Goal: Transaction & Acquisition: Purchase product/service

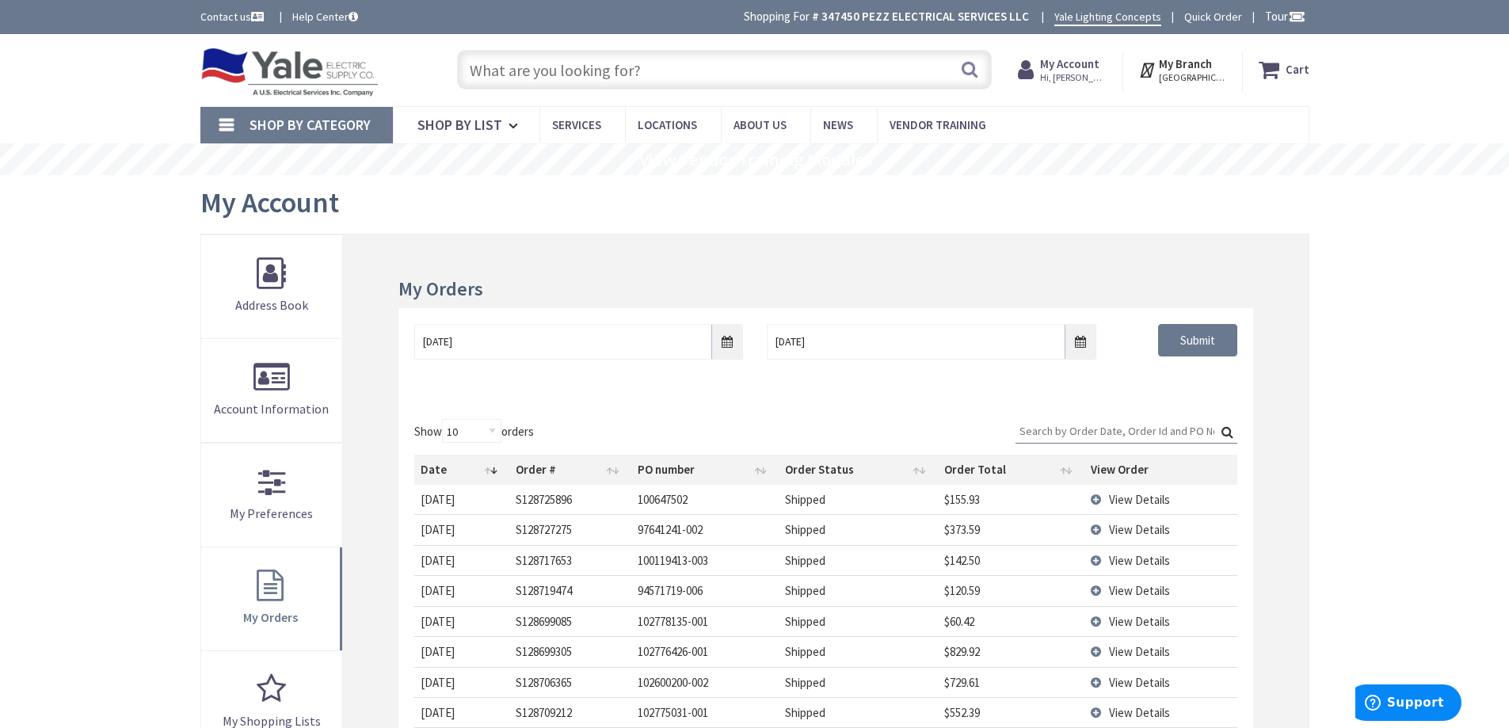
click at [597, 69] on input "text" at bounding box center [724, 70] width 535 height 40
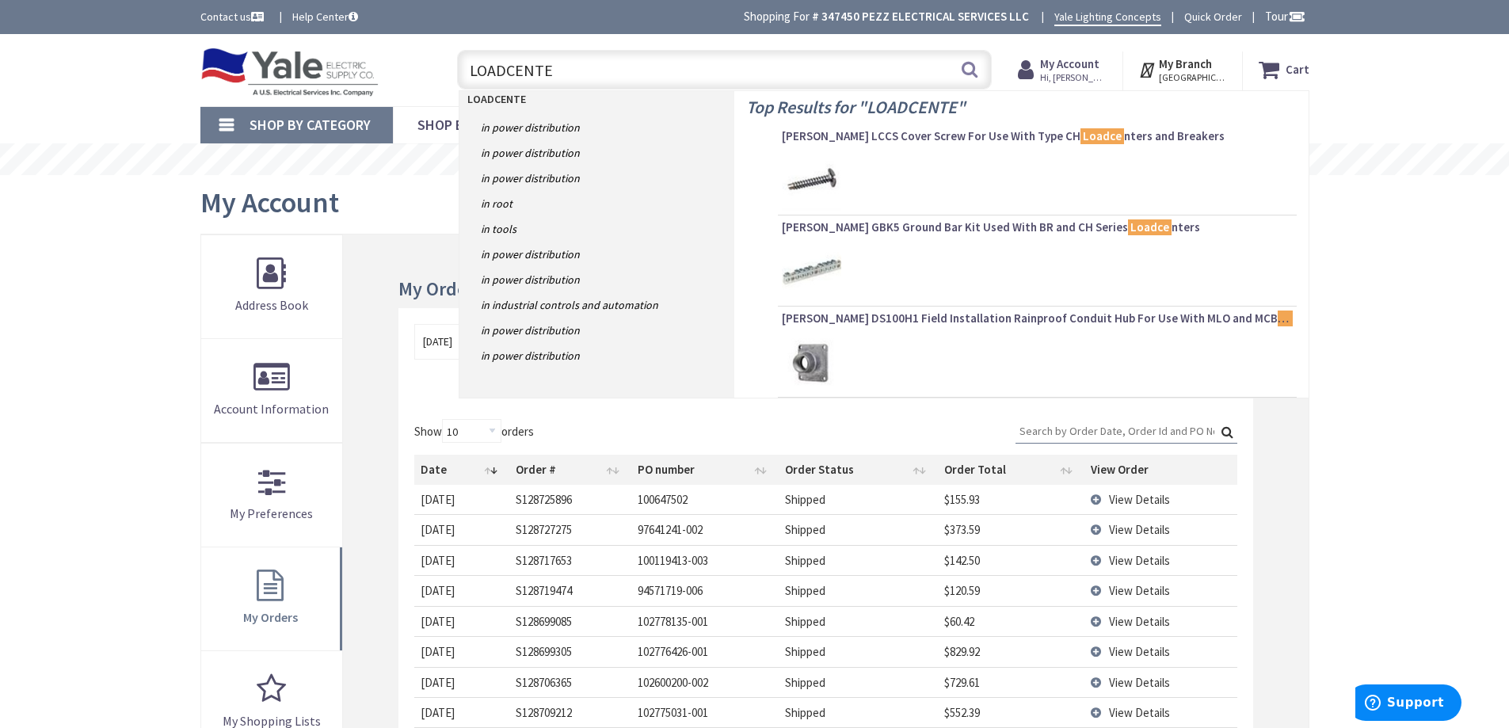
type input "LOADCENTER"
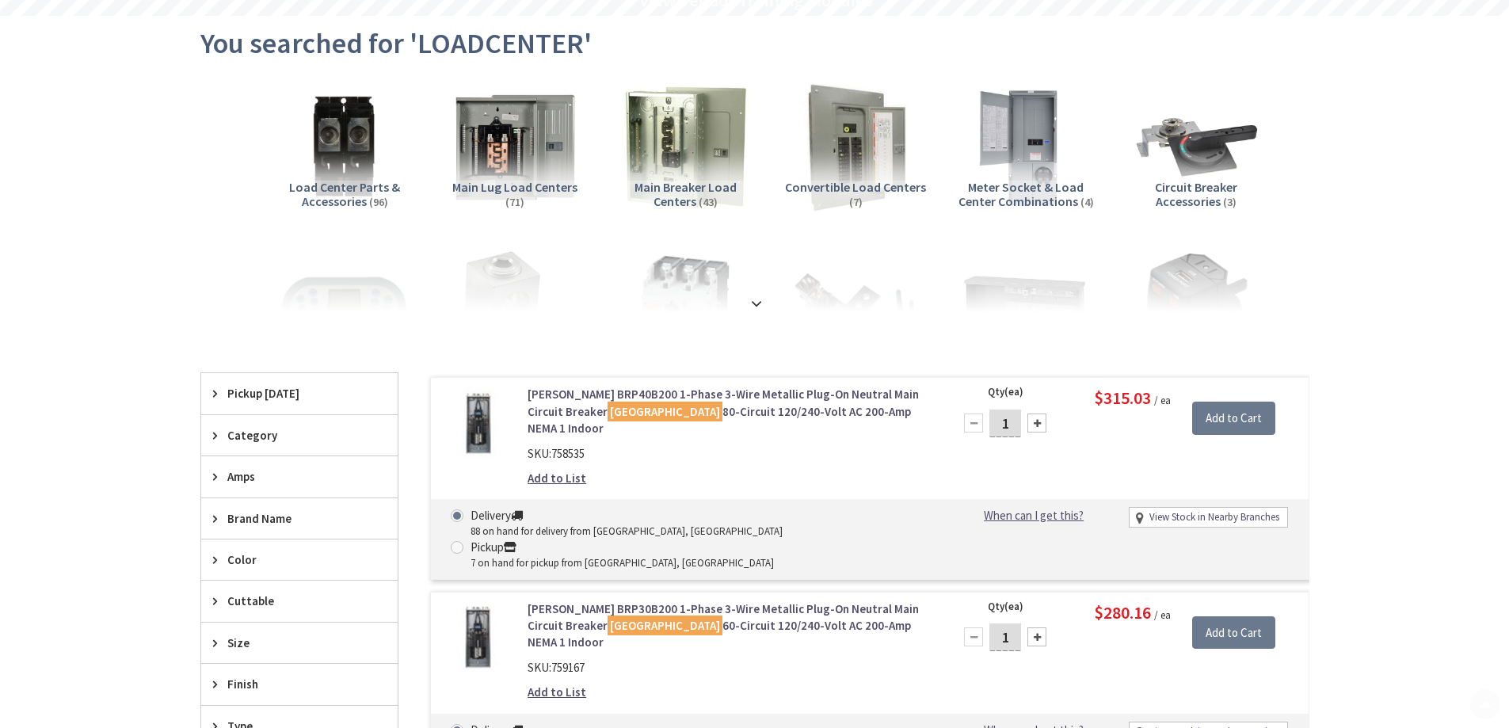
scroll to position [238, 0]
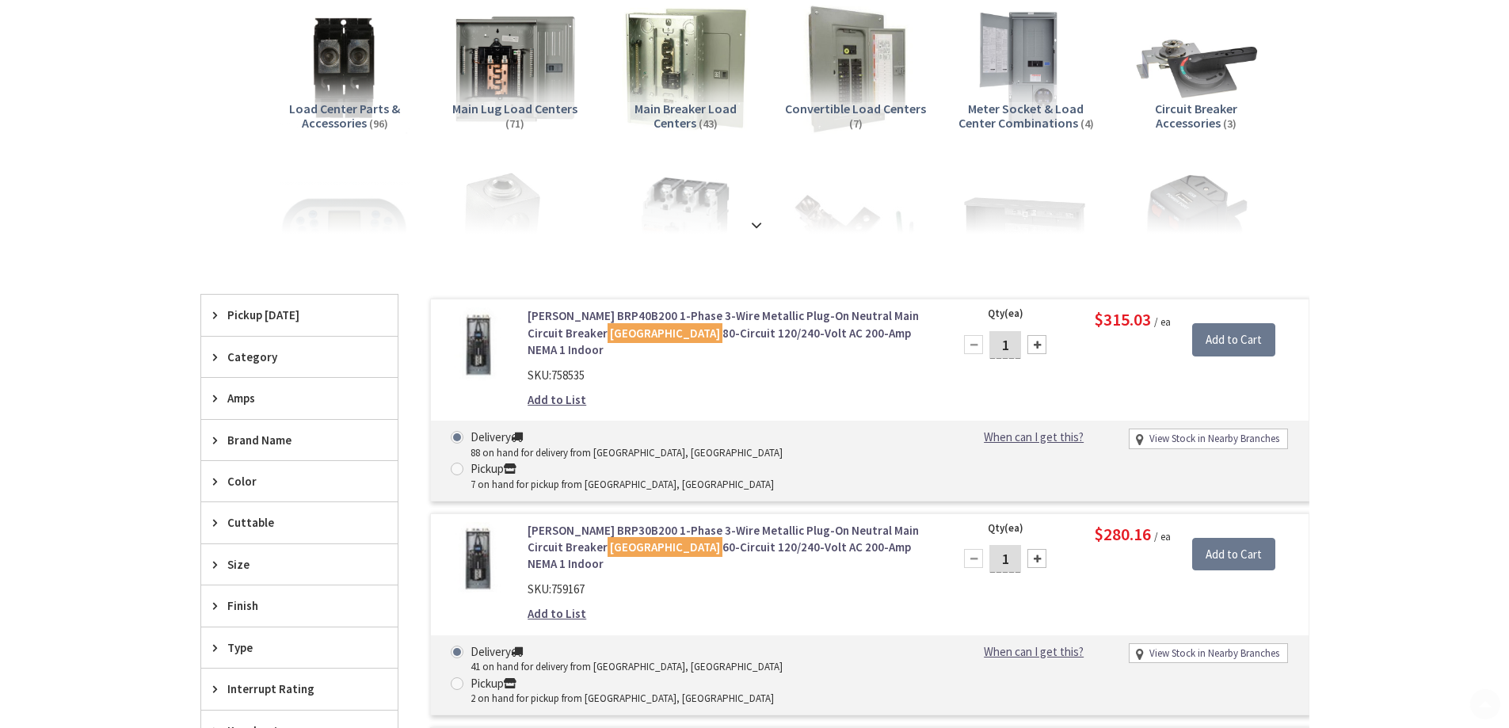
type input "[GEOGRAPHIC_DATA], [GEOGRAPHIC_DATA]"
click at [271, 402] on span "Amps" at bounding box center [291, 398] width 129 height 17
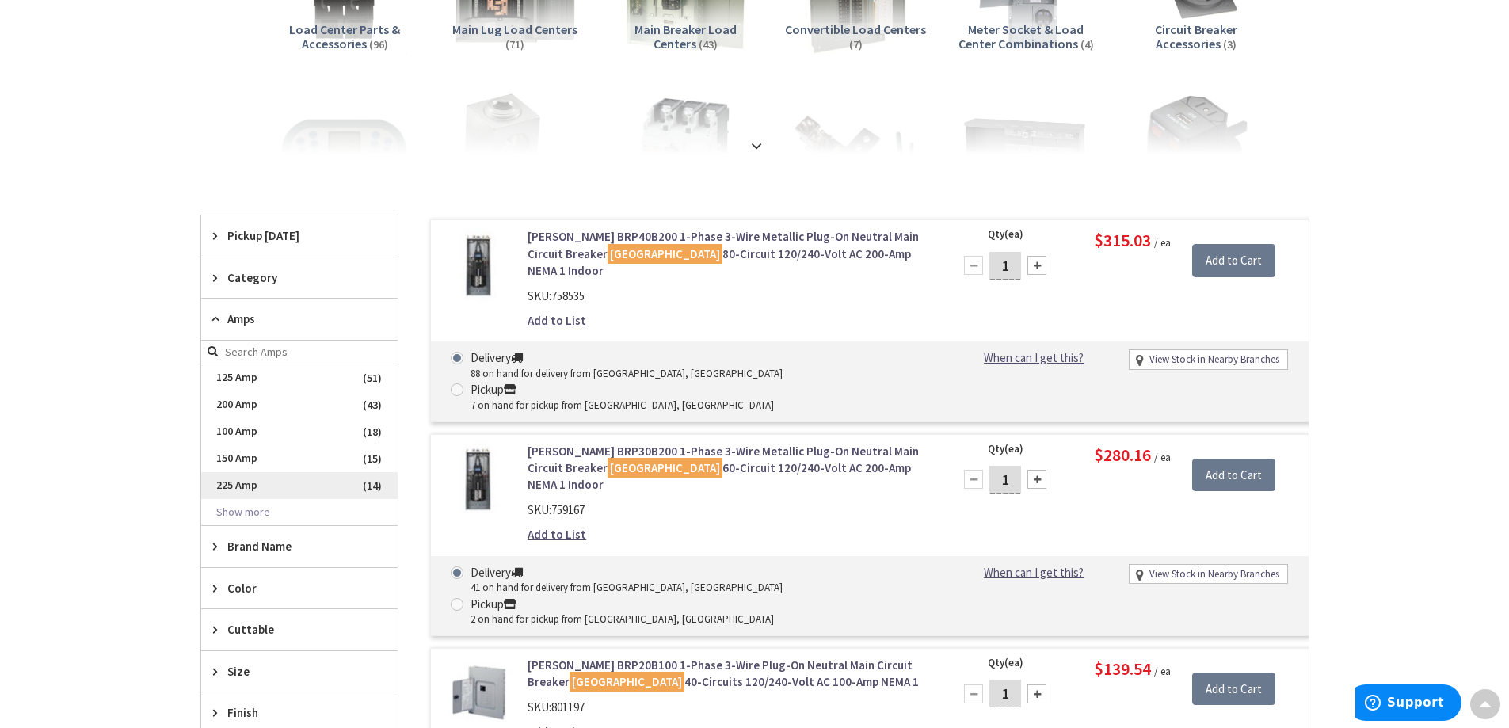
scroll to position [0, 0]
click at [254, 478] on span "225 Amp" at bounding box center [299, 485] width 196 height 27
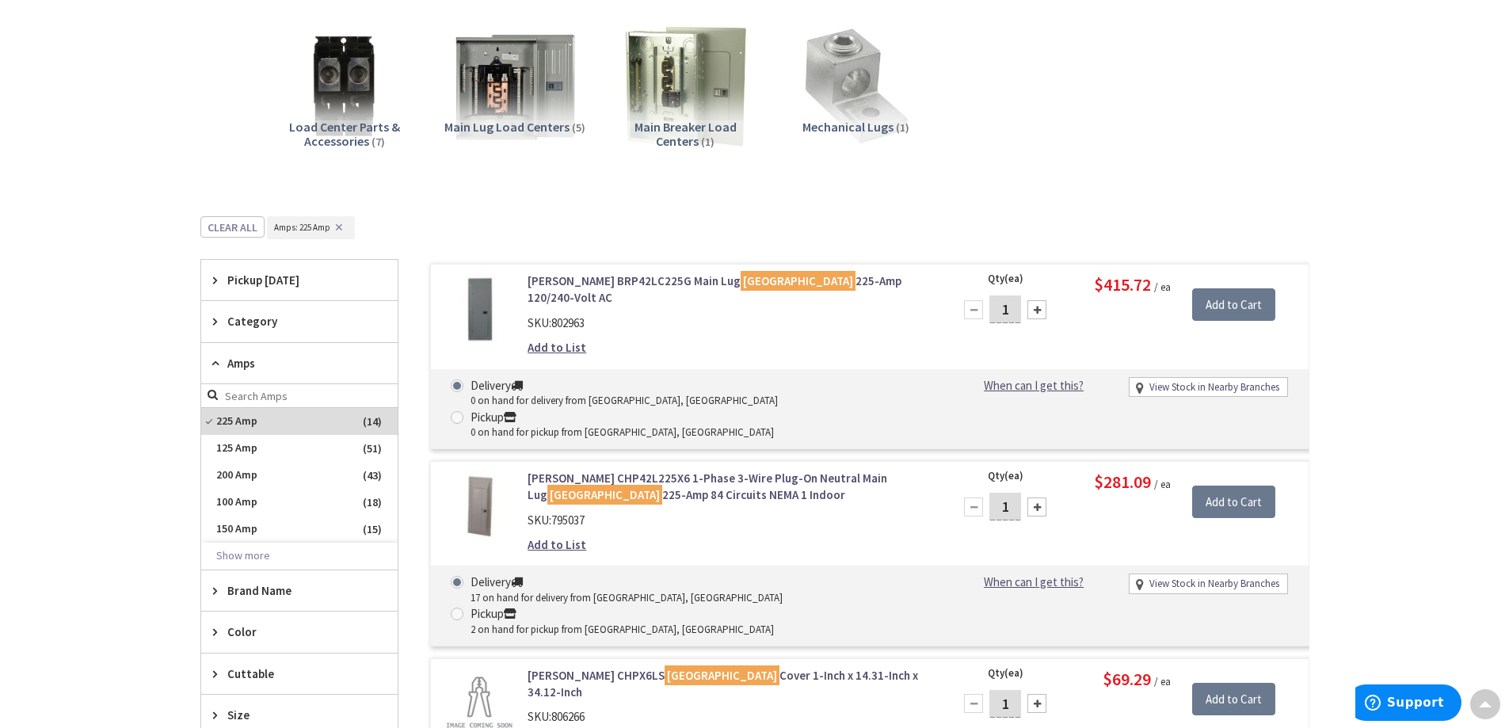
scroll to position [79, 0]
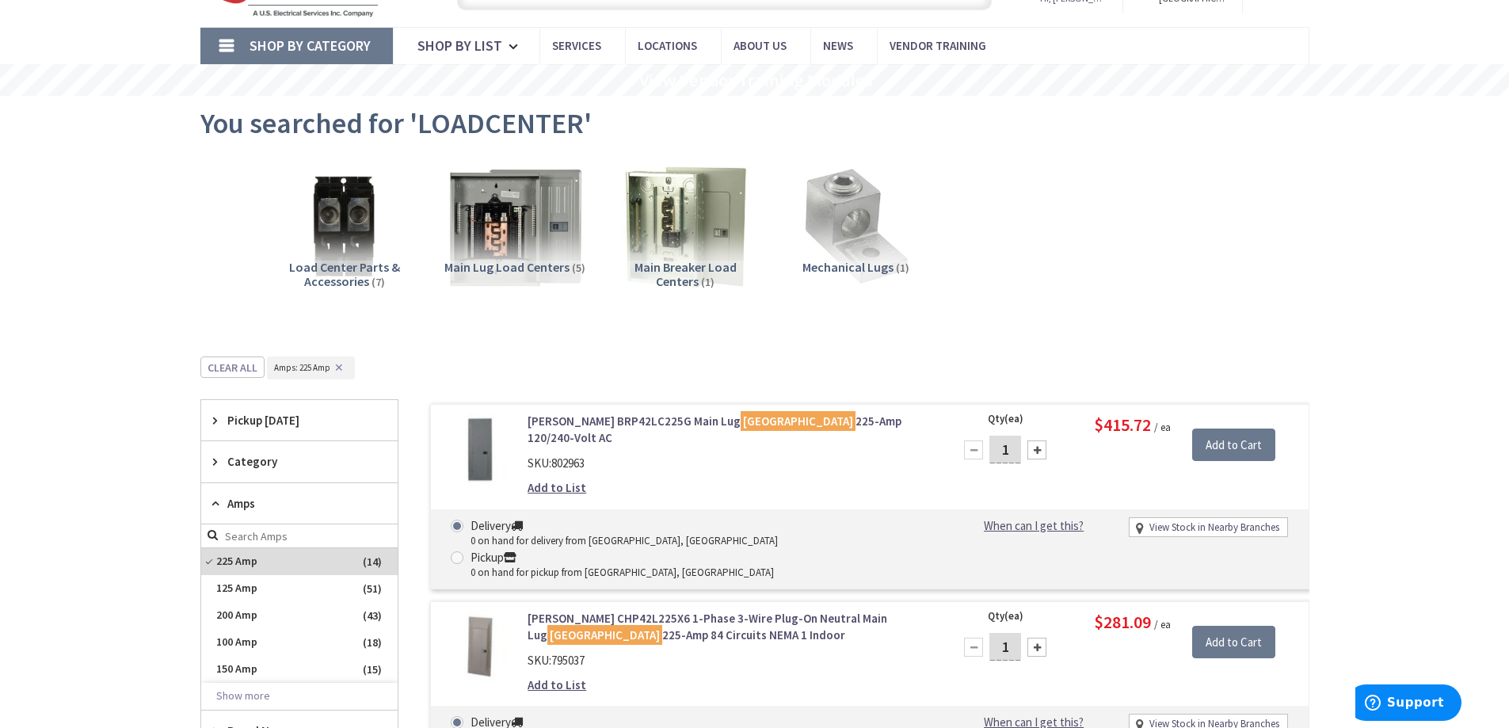
click at [511, 231] on img at bounding box center [514, 226] width 143 height 143
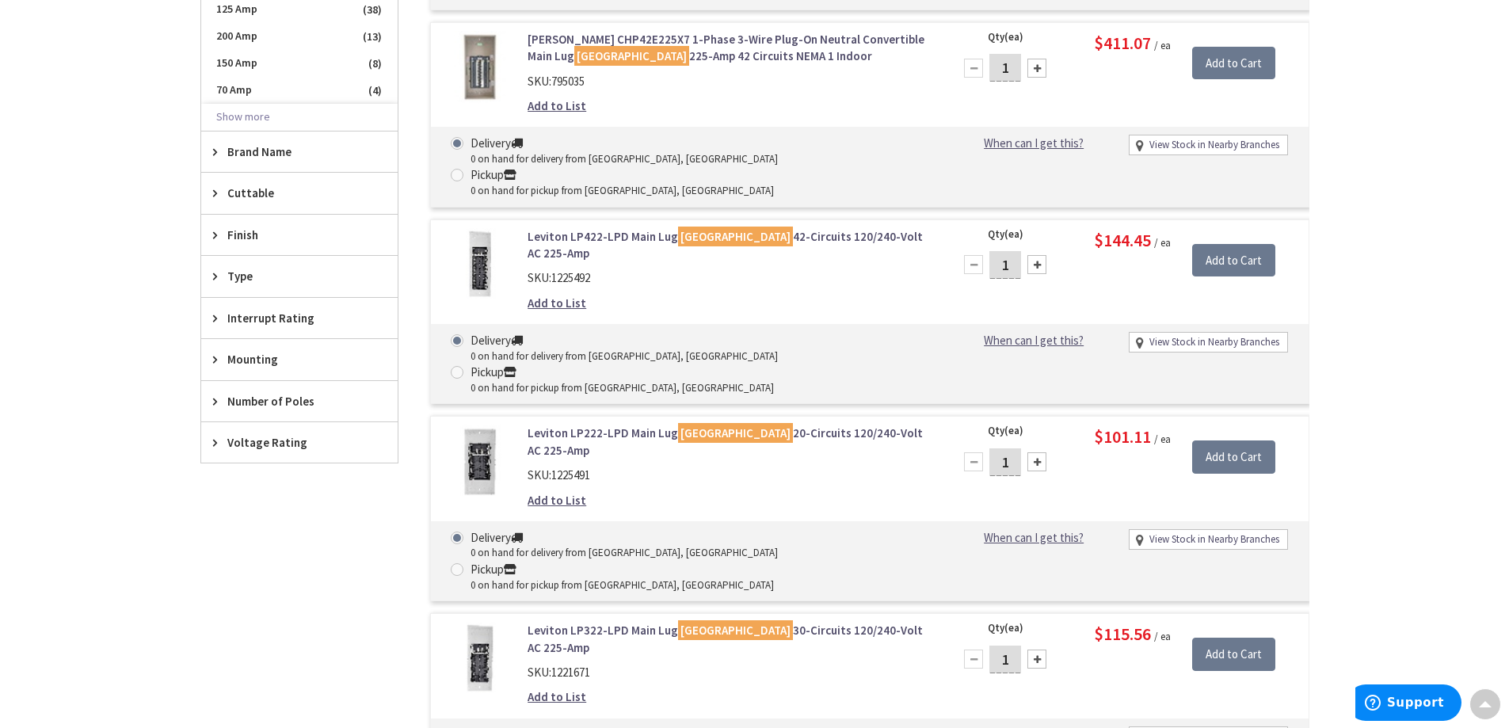
scroll to position [673, 0]
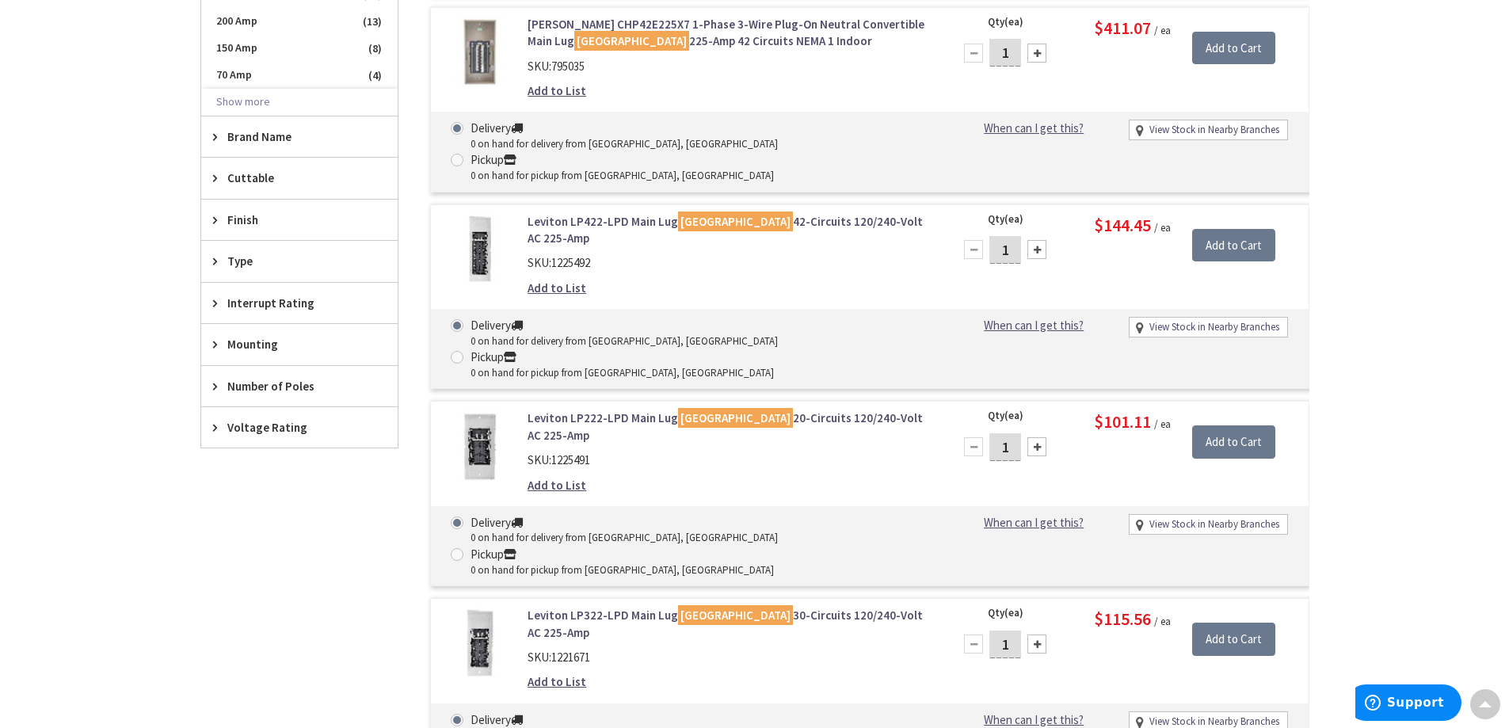
click at [284, 343] on span "Mounting" at bounding box center [291, 344] width 129 height 17
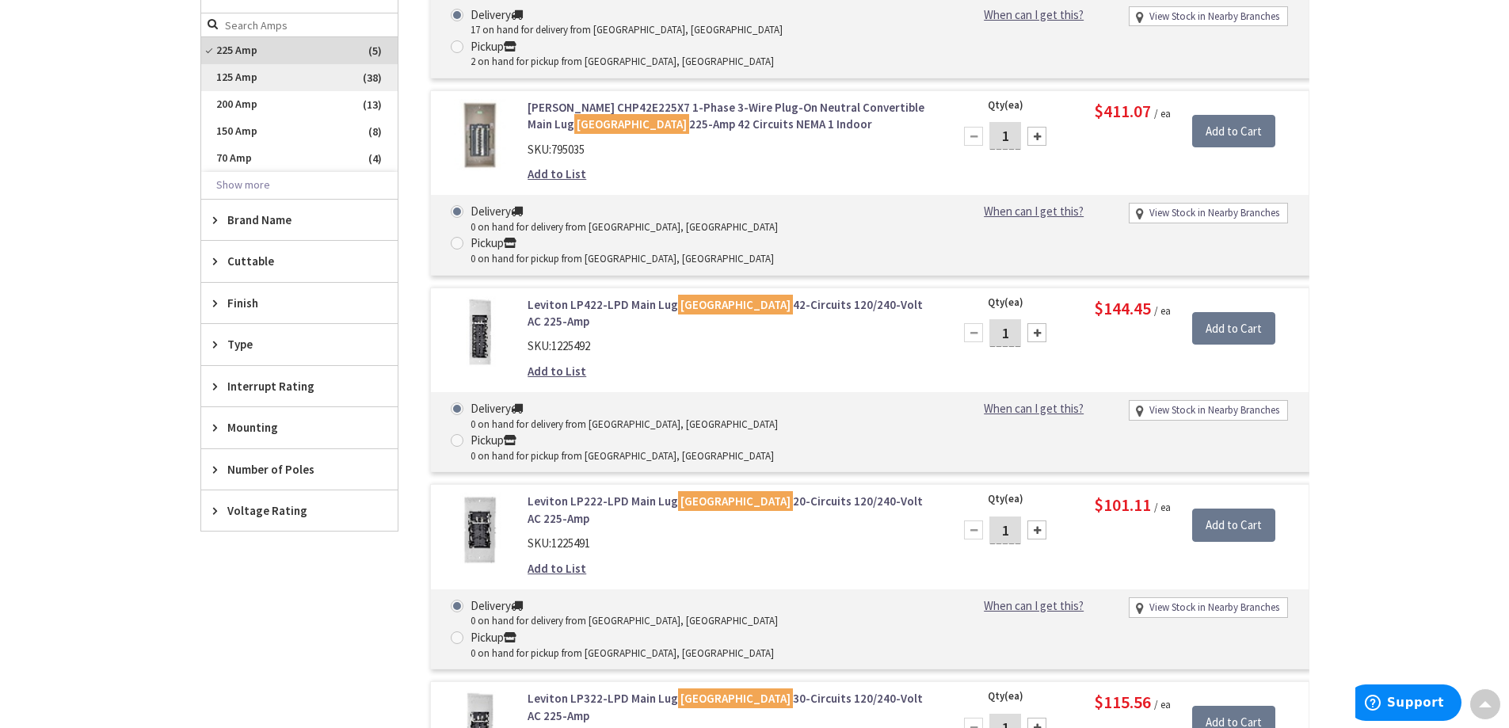
scroll to position [356, 0]
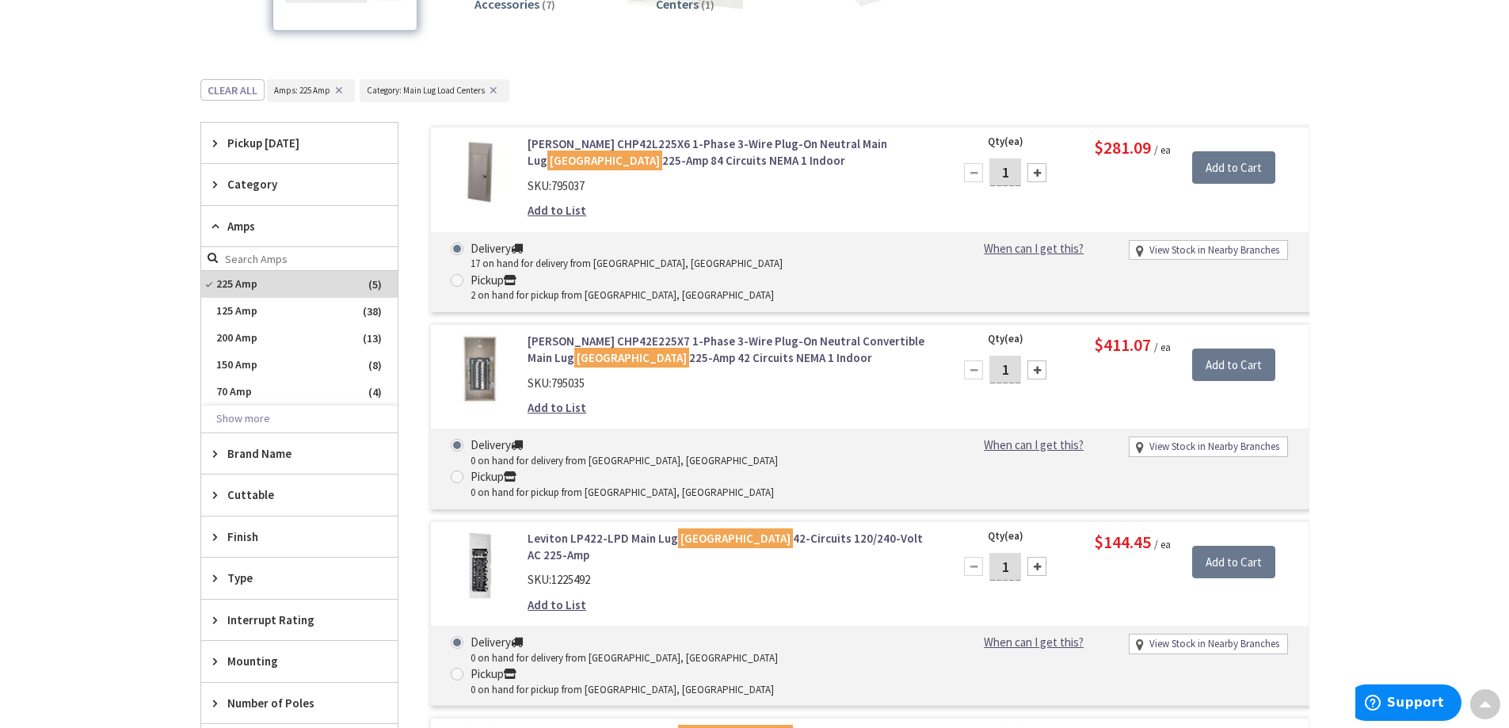
click at [1447, 337] on div "Skip to Content Toggle Nav Search Cart My Cart Close" at bounding box center [754, 563] width 1509 height 1770
click at [307, 196] on div "Category" at bounding box center [299, 184] width 196 height 40
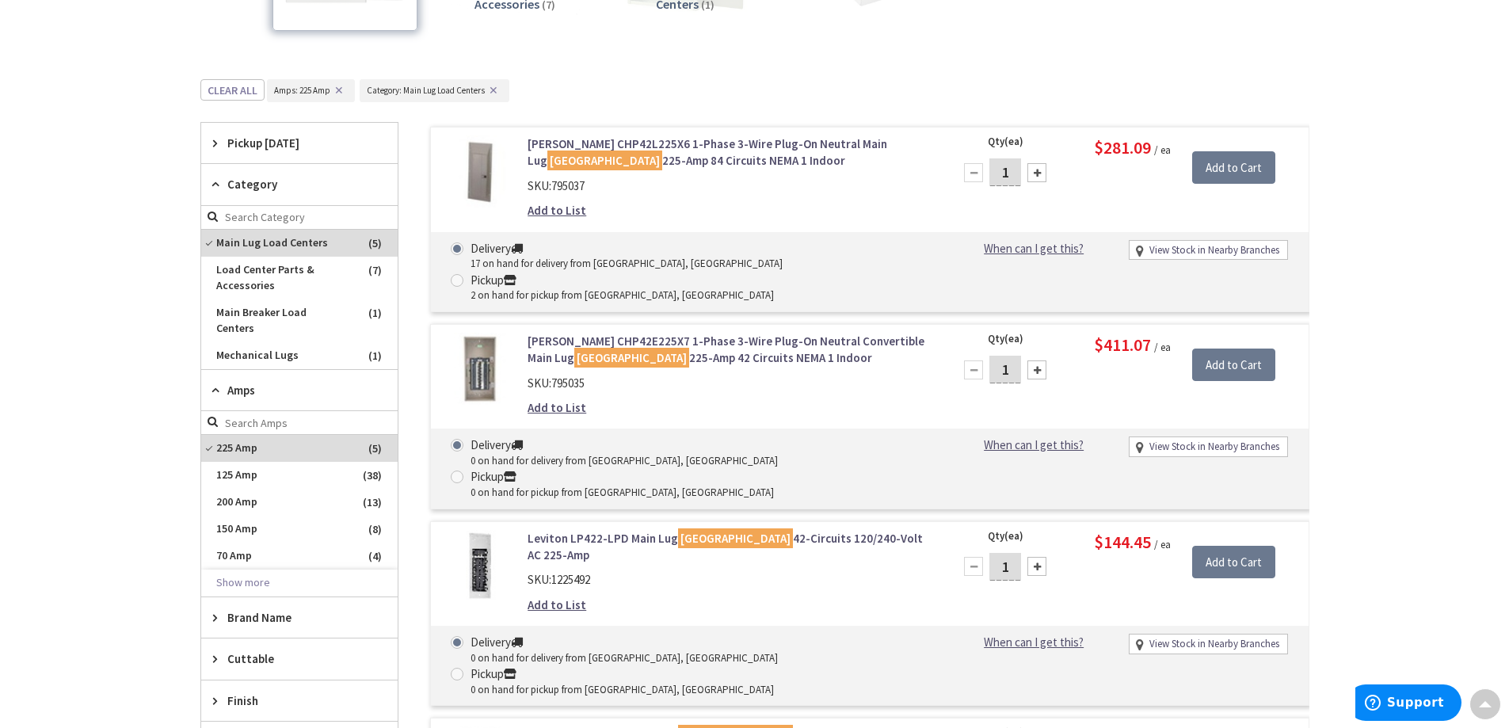
click at [307, 196] on div "Category" at bounding box center [299, 184] width 196 height 41
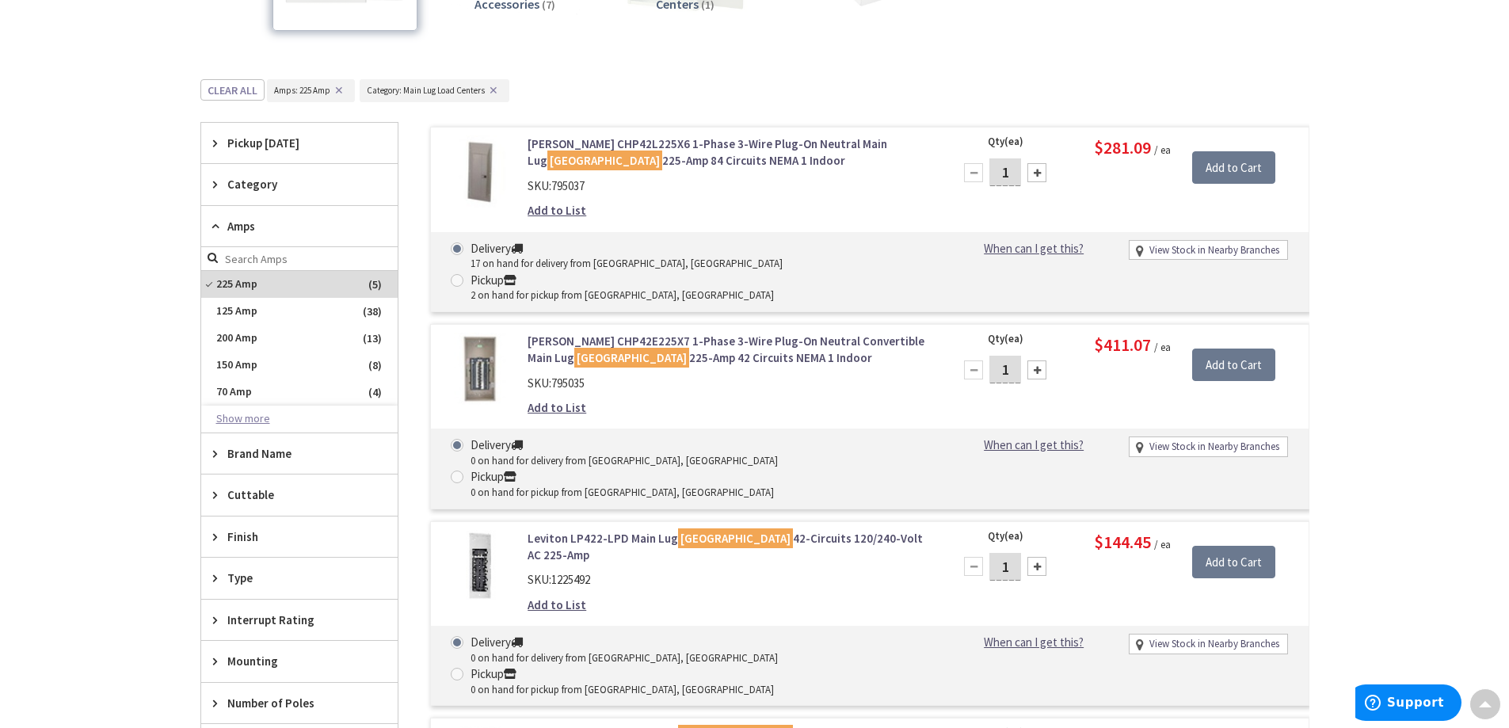
click at [254, 422] on button "Show more" at bounding box center [299, 419] width 196 height 27
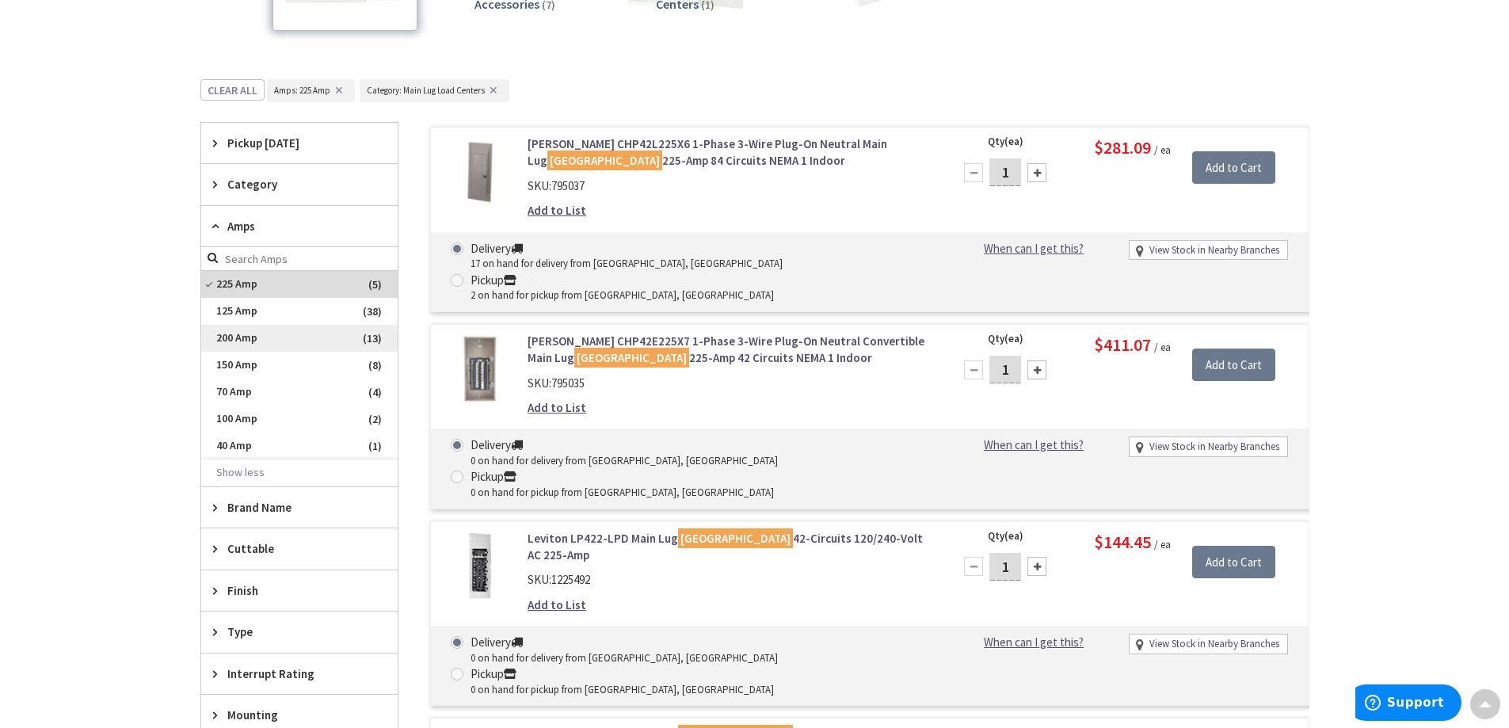
click at [291, 336] on span "200 Amp" at bounding box center [299, 338] width 196 height 27
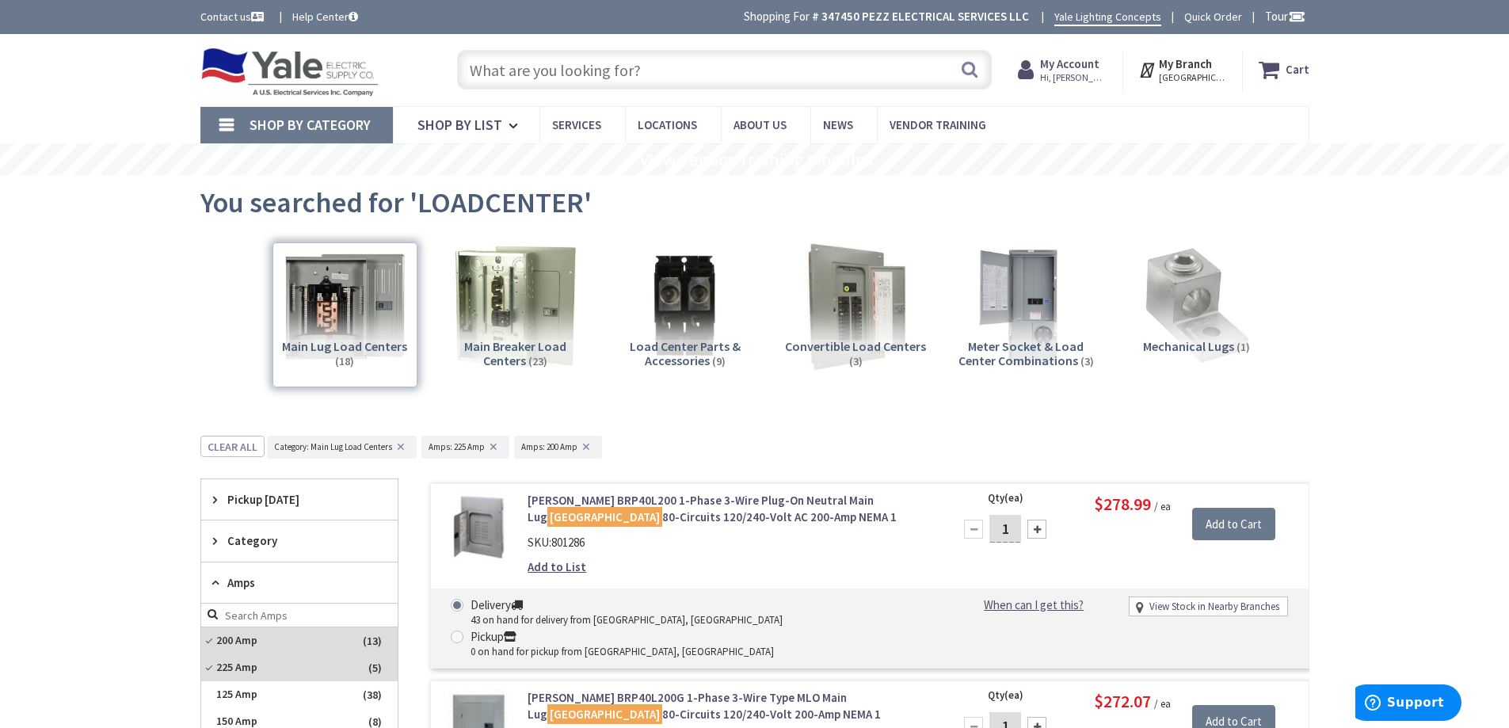
scroll to position [158, 0]
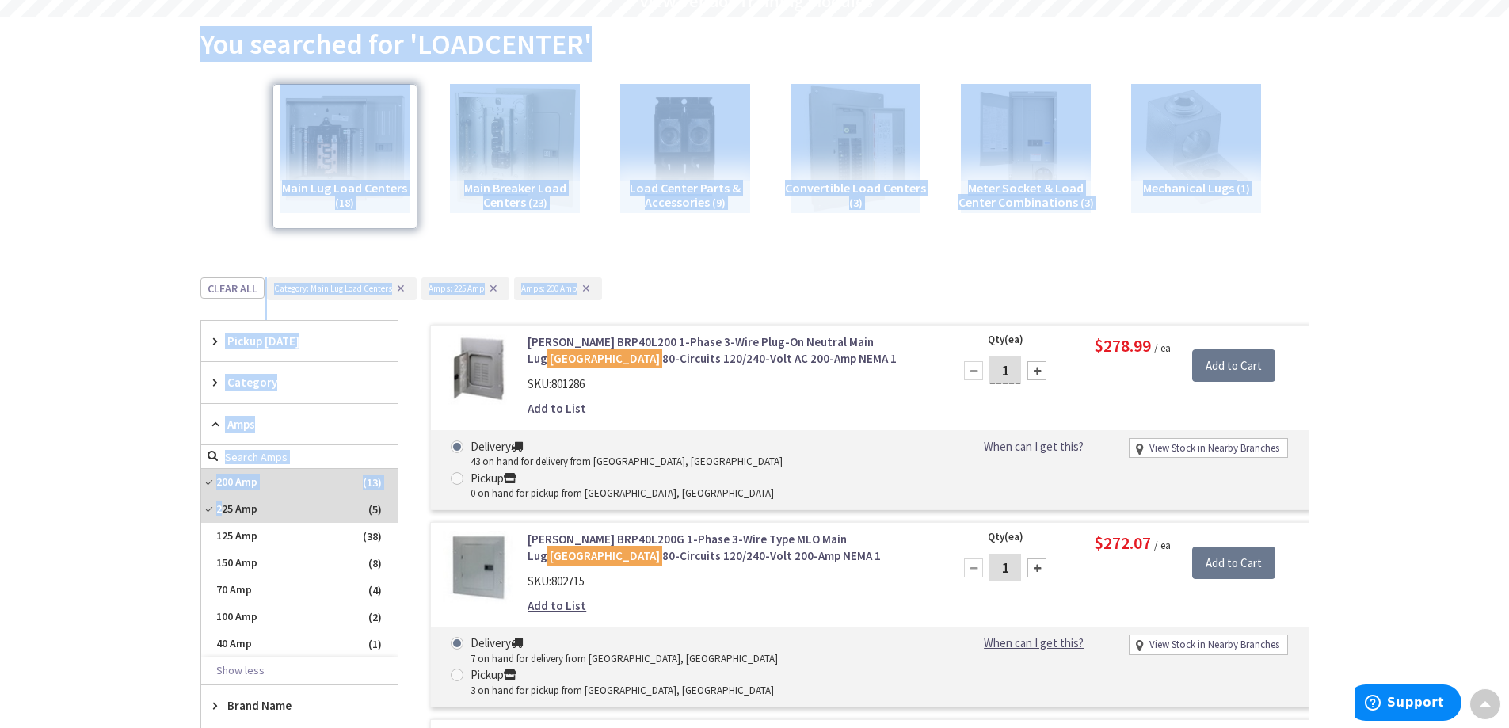
drag, startPoint x: 224, startPoint y: 508, endPoint x: 105, endPoint y: 451, distance: 132.2
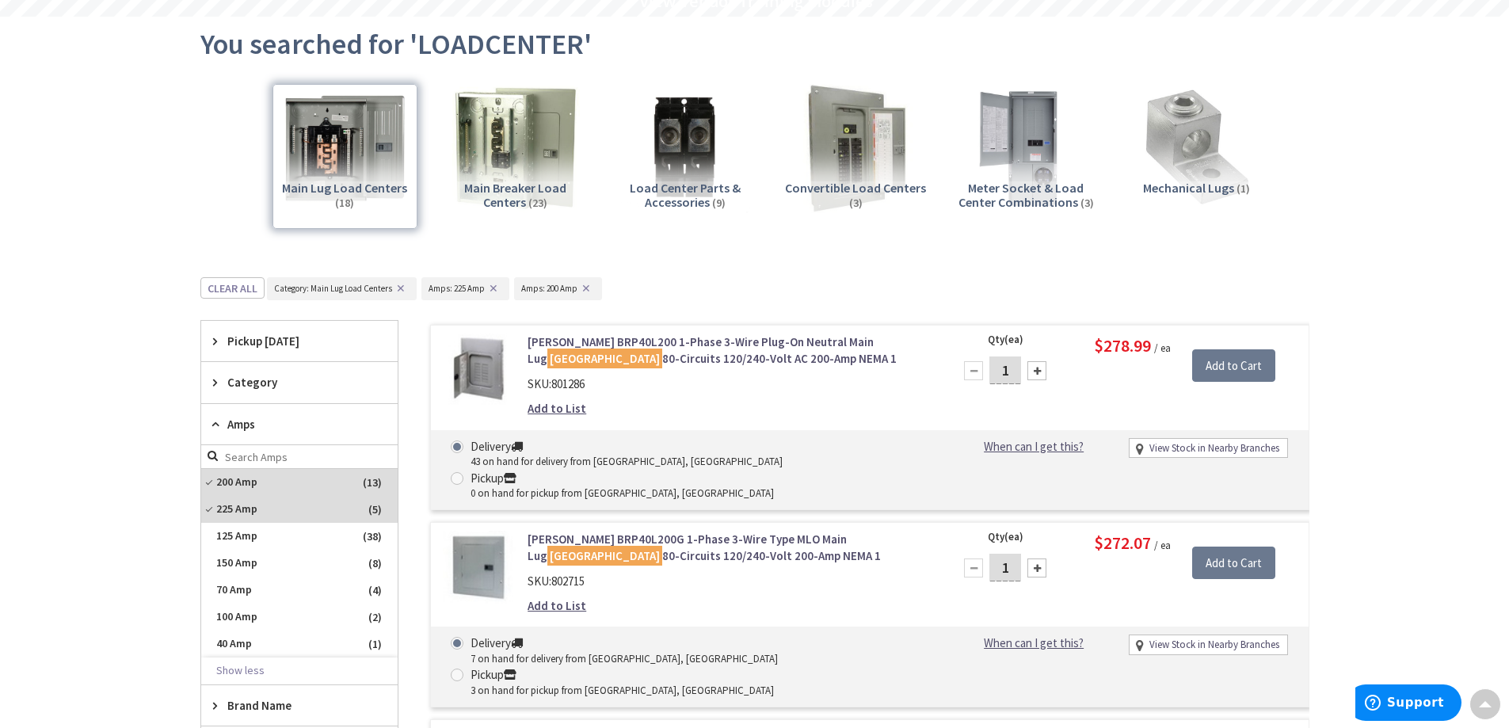
click at [235, 482] on span "200 Amp" at bounding box center [299, 482] width 196 height 27
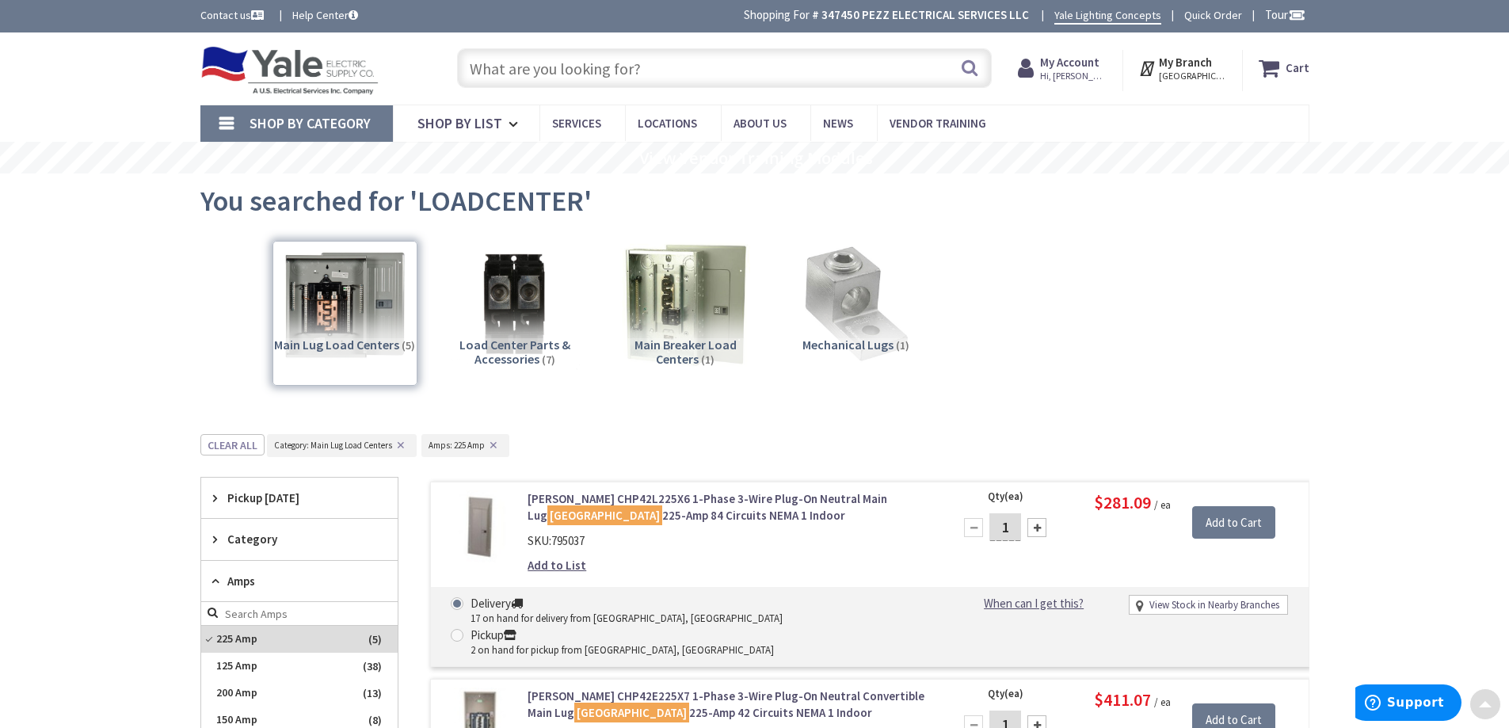
scroll to position [0, 0]
click at [607, 86] on input "text" at bounding box center [724, 70] width 535 height 40
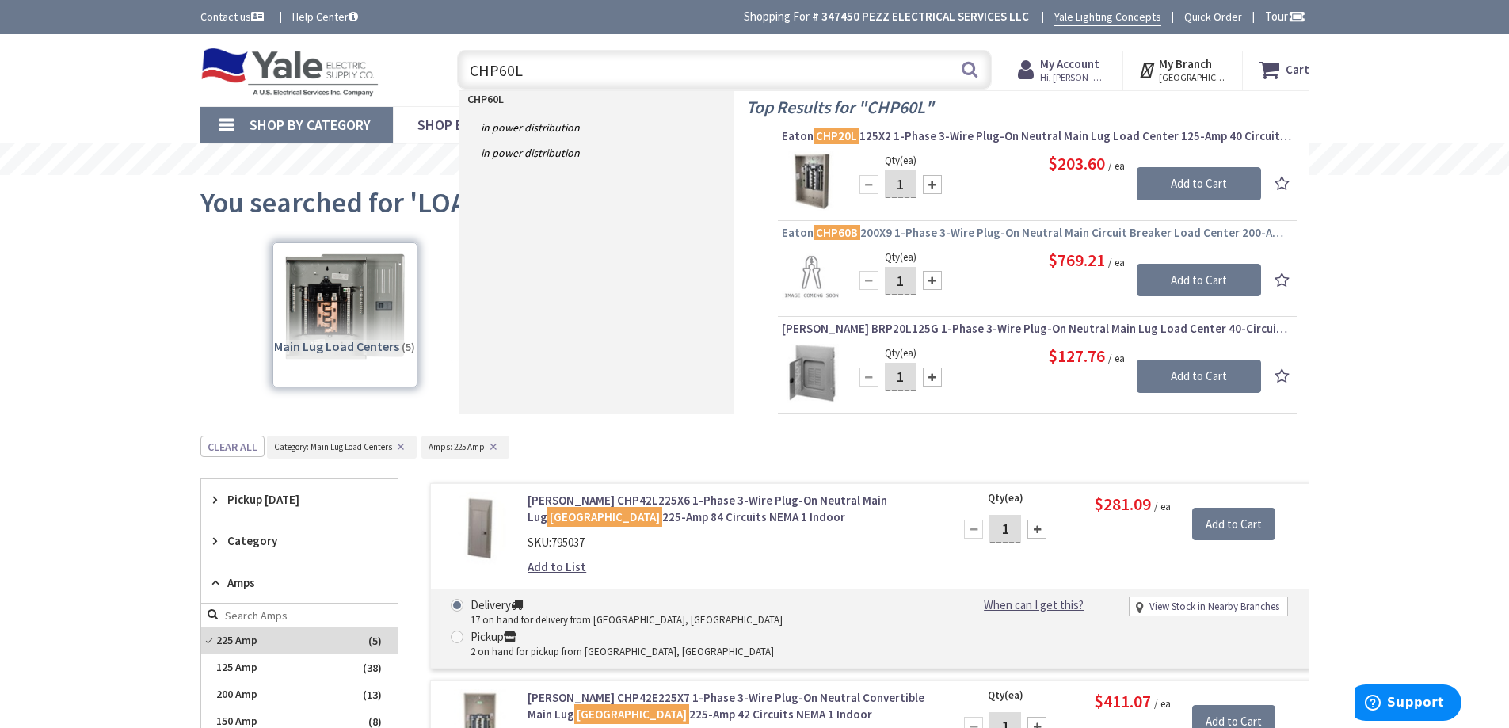
type input "CHP60L"
click at [939, 238] on span "Eaton CHP60B 200X9 1-Phase 3-Wire Plug-On Neutral Main Circuit Breaker Load Cen…" at bounding box center [1037, 233] width 511 height 16
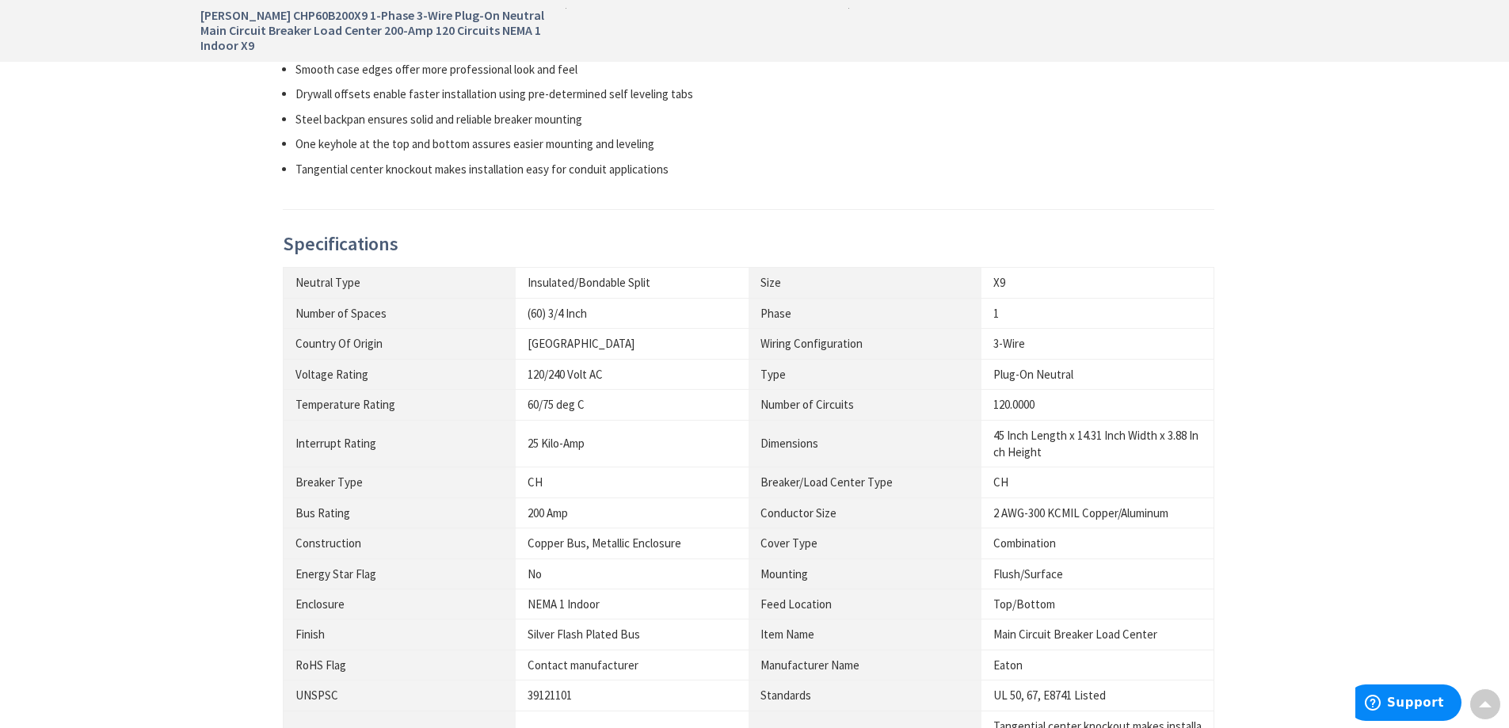
scroll to position [950, 0]
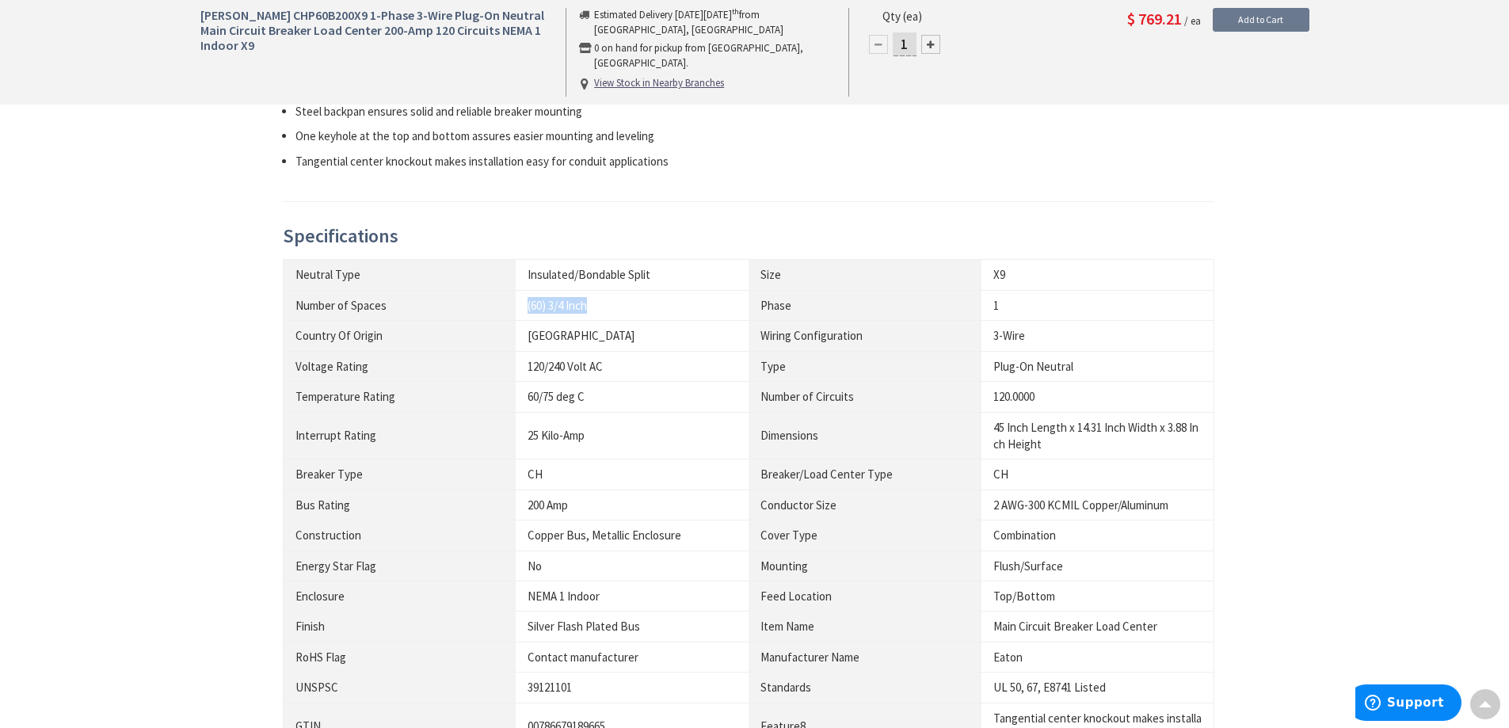
drag, startPoint x: 529, startPoint y: 309, endPoint x: 717, endPoint y: 347, distance: 191.5
click at [588, 309] on div "(60) 3/4 Inch" at bounding box center [631, 305] width 209 height 17
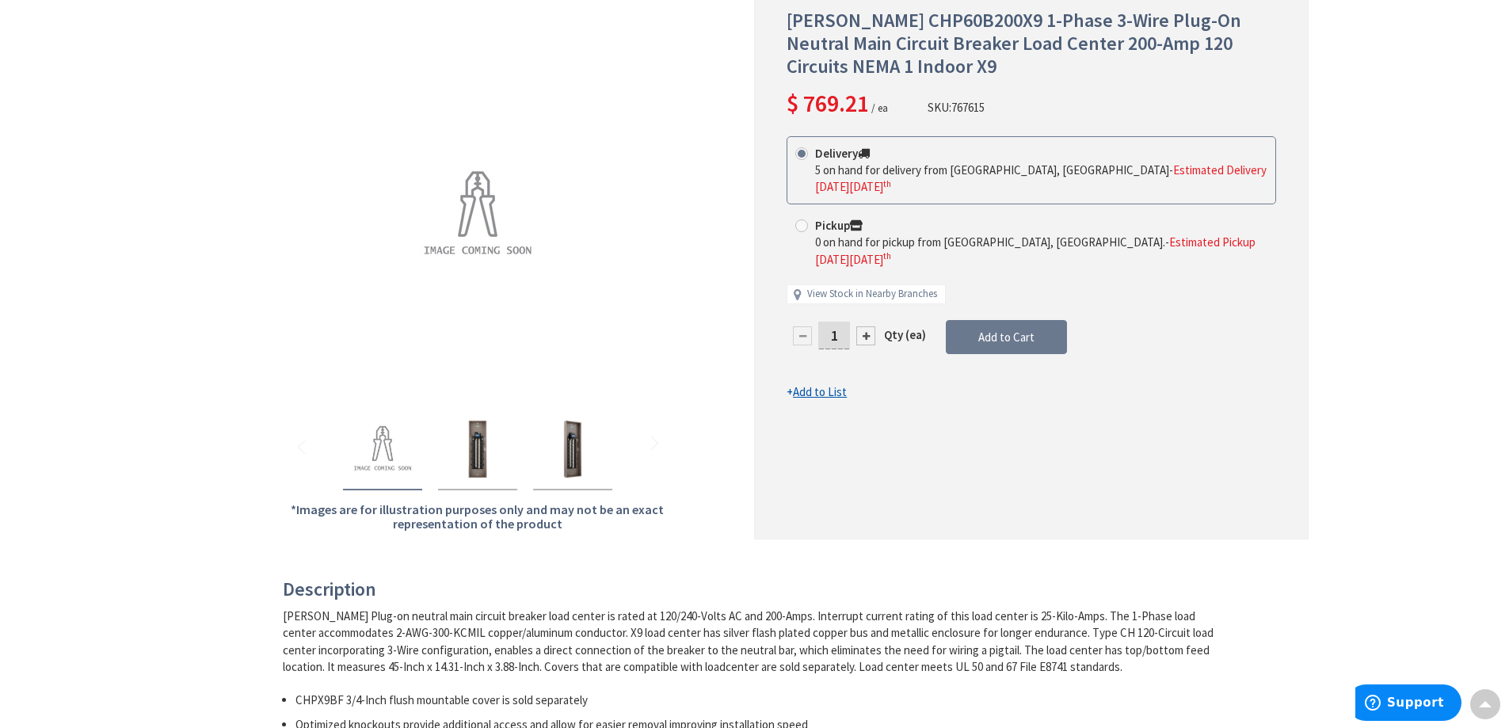
scroll to position [0, 0]
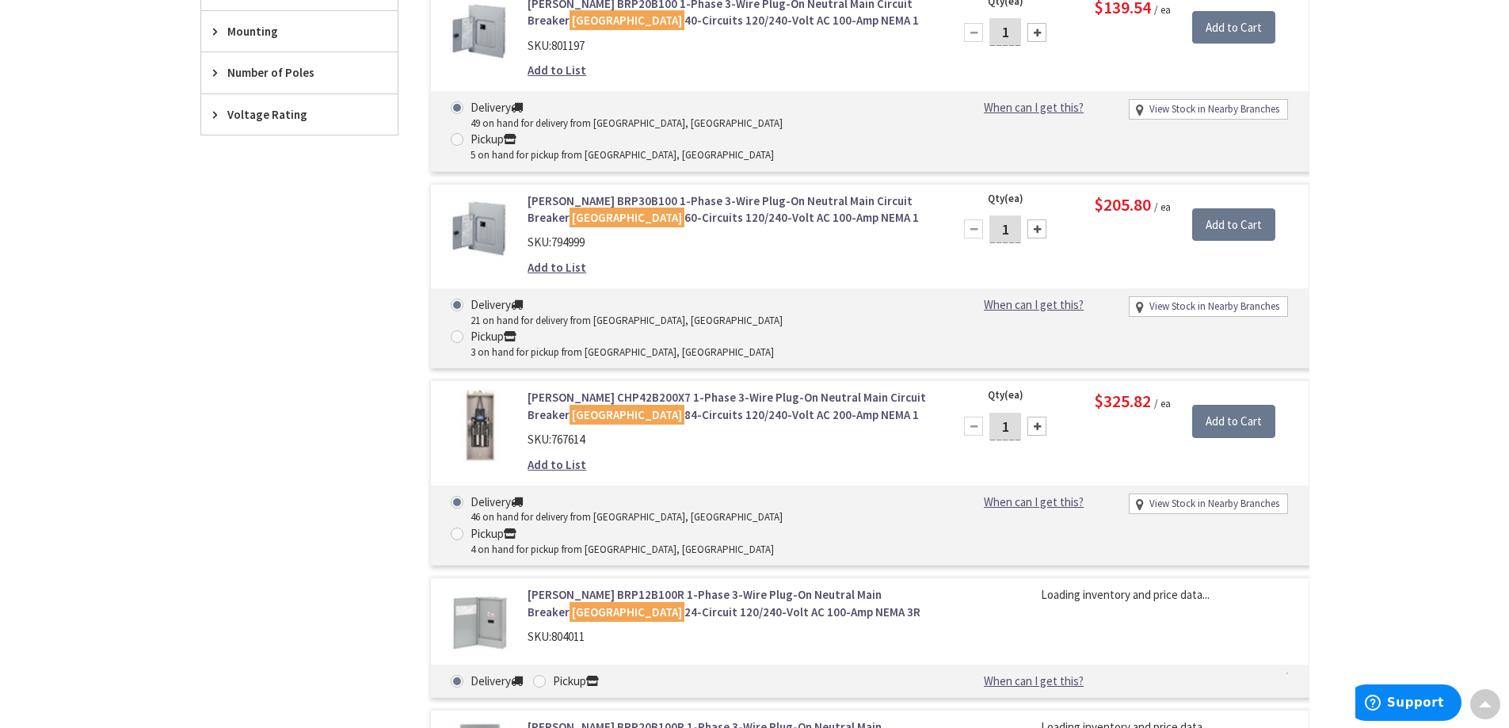
click at [704, 389] on link "Eaton CHP42B200X7 1-Phase 3-Wire Plug-On Neutral Main Circuit Breaker Load Cent…" at bounding box center [728, 406] width 403 height 34
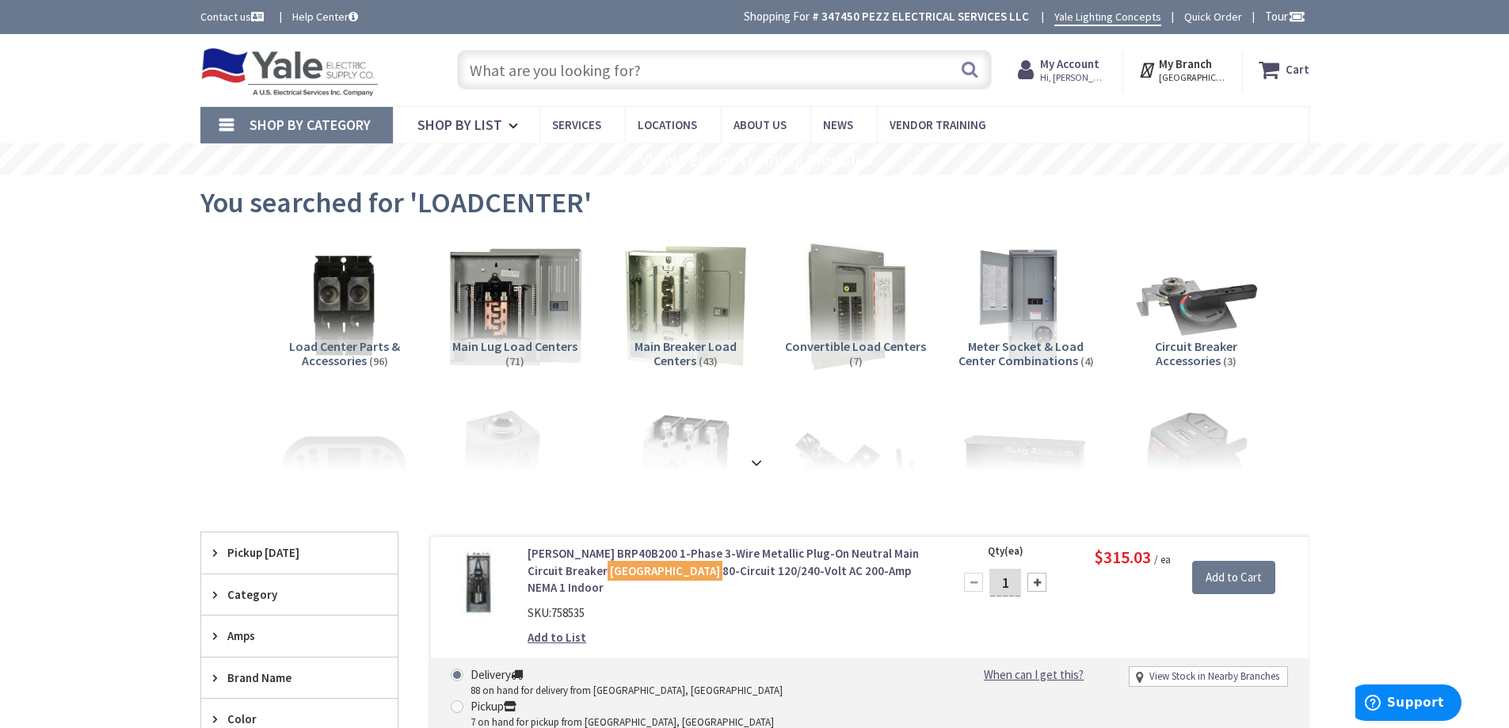
click at [524, 295] on img at bounding box center [514, 305] width 143 height 143
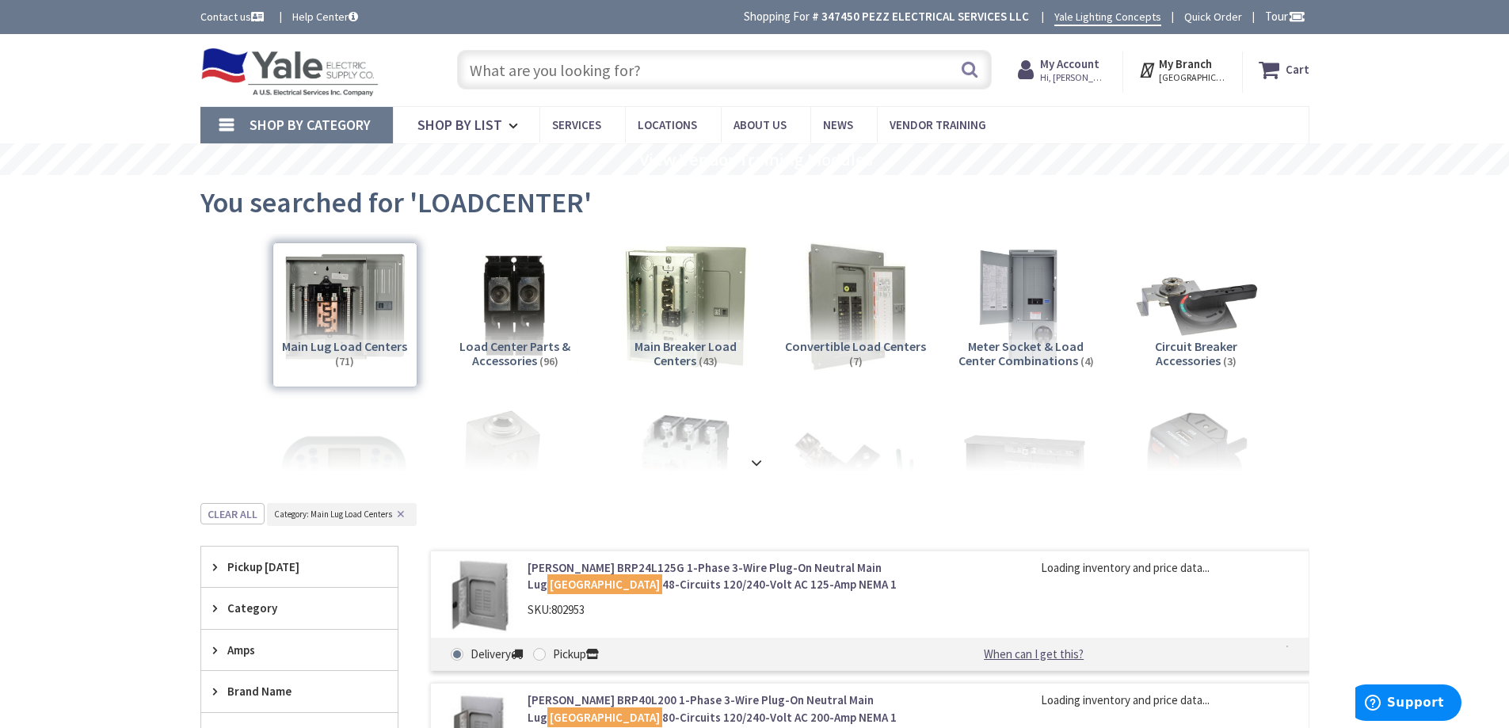
scroll to position [503, 0]
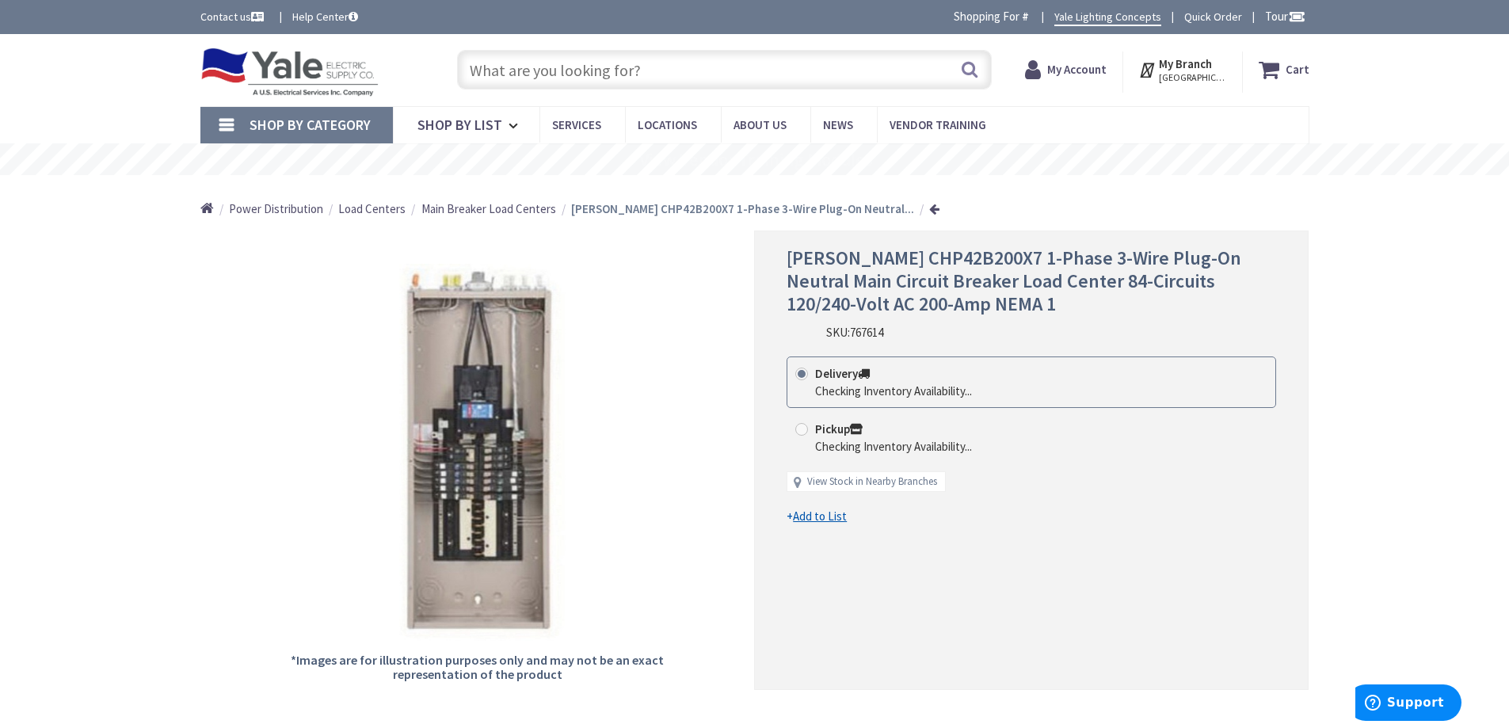
click at [368, 206] on span "Load Centers" at bounding box center [371, 208] width 67 height 15
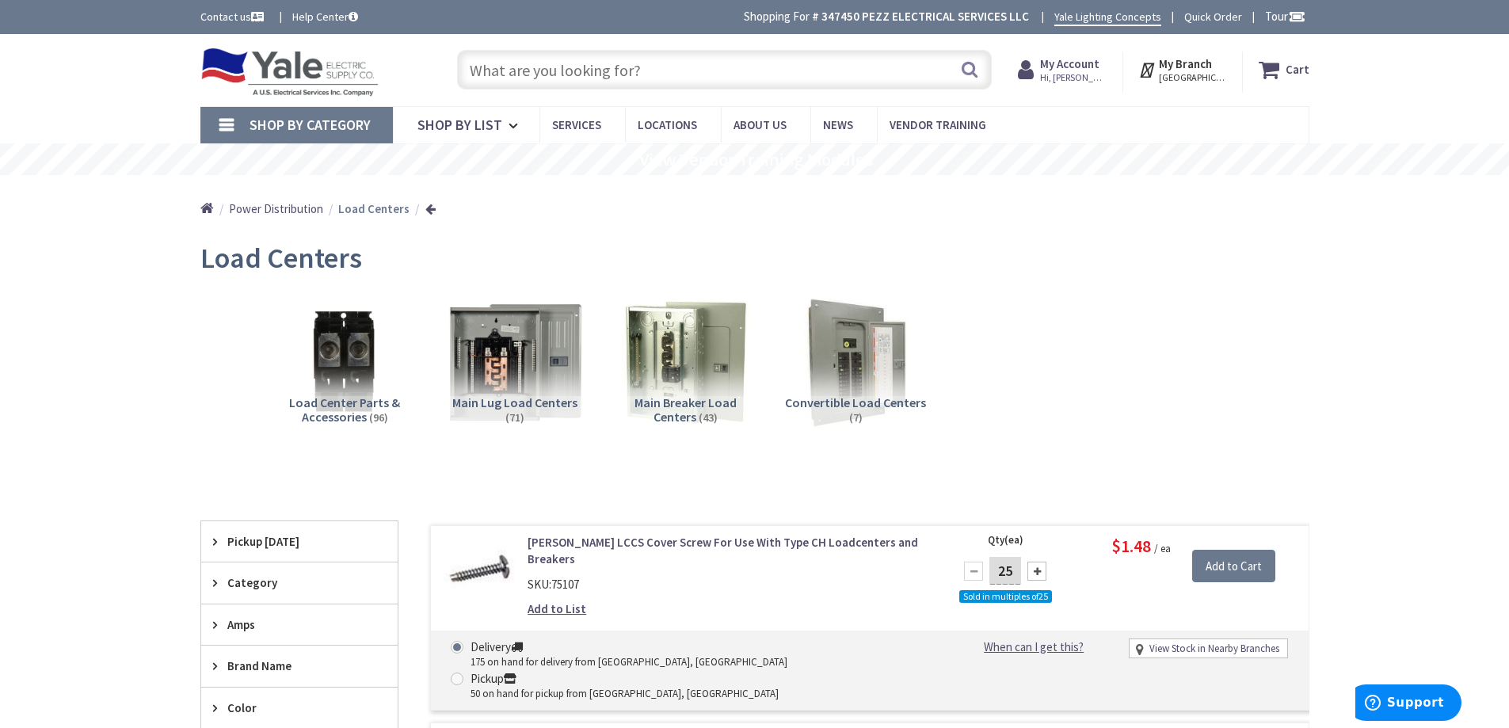
click at [517, 364] on img at bounding box center [514, 362] width 143 height 143
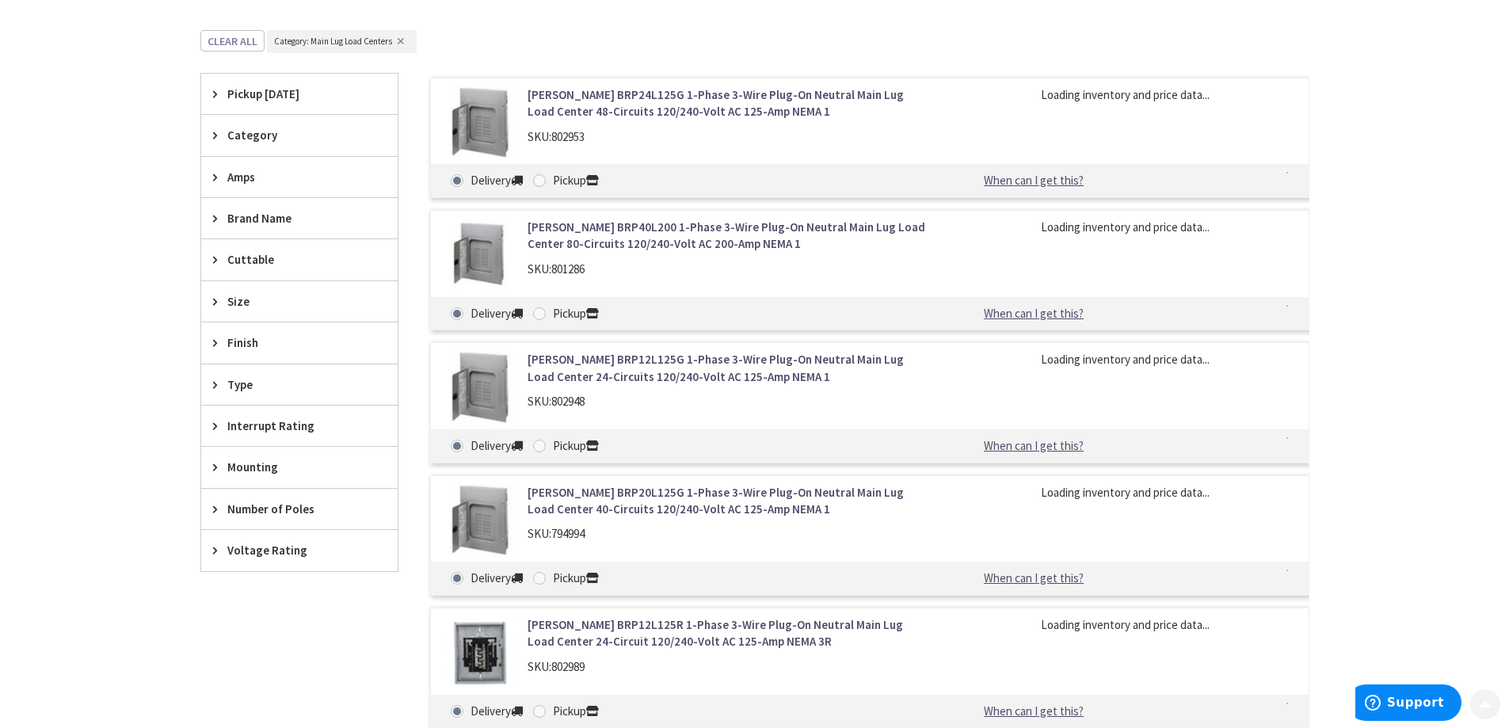
scroll to position [492, 0]
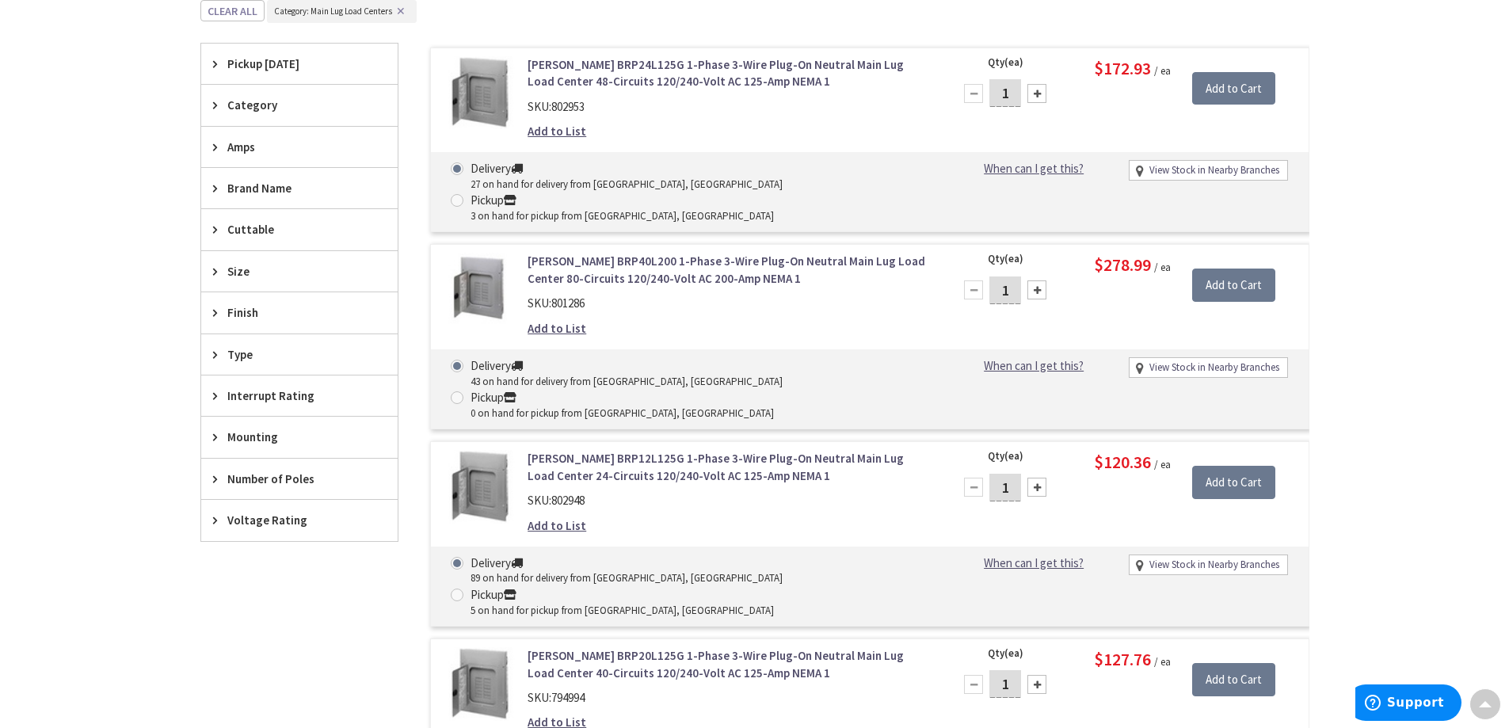
click at [270, 147] on span "Amps" at bounding box center [291, 147] width 129 height 17
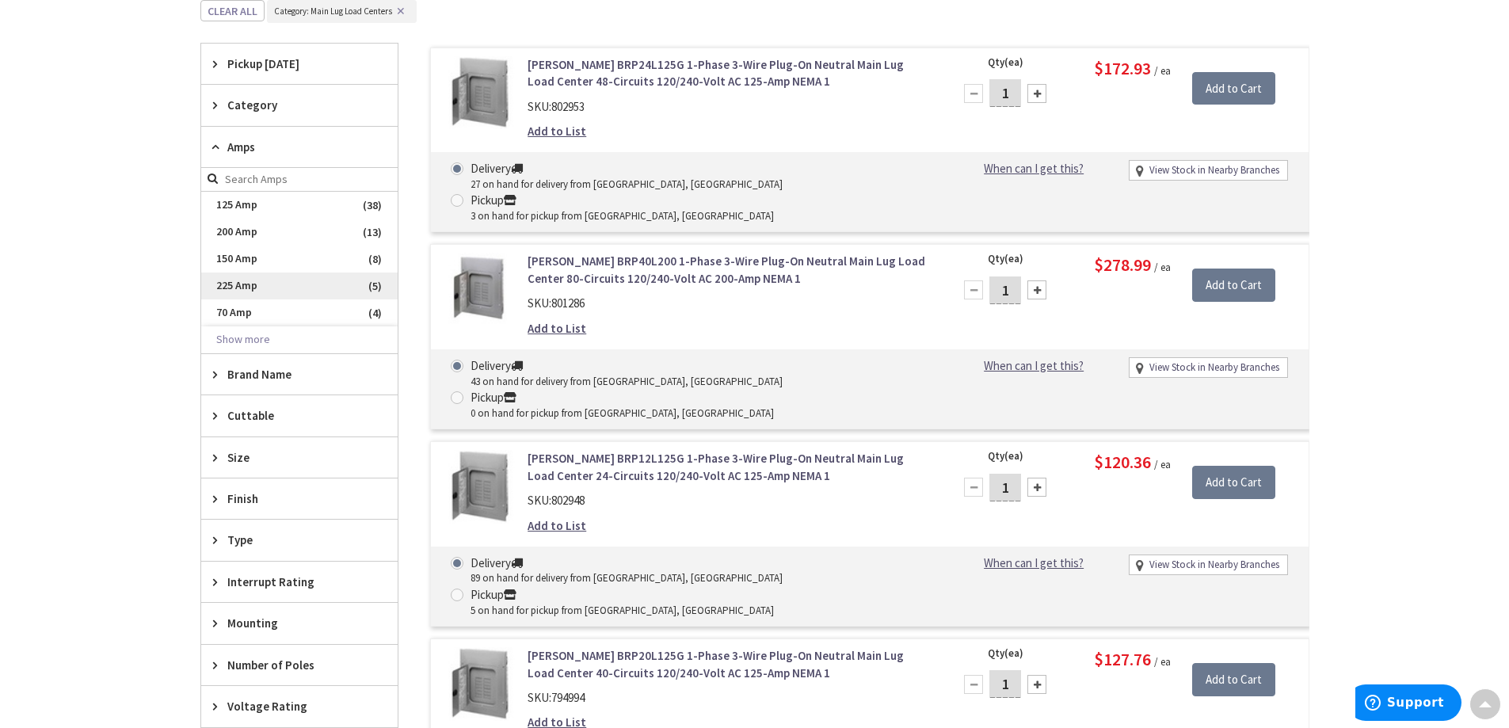
click at [251, 289] on span "225 Amp" at bounding box center [299, 285] width 196 height 27
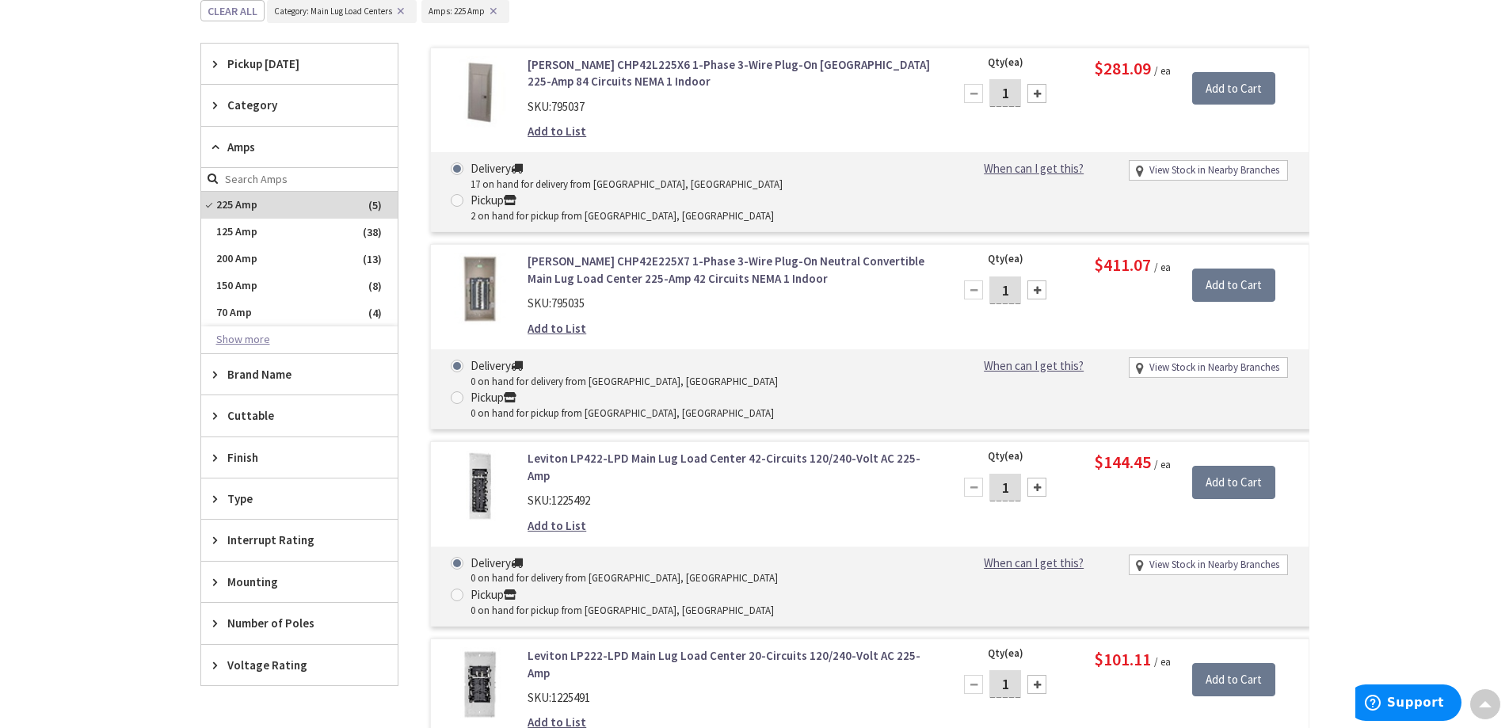
click at [259, 340] on button "Show more" at bounding box center [299, 339] width 196 height 27
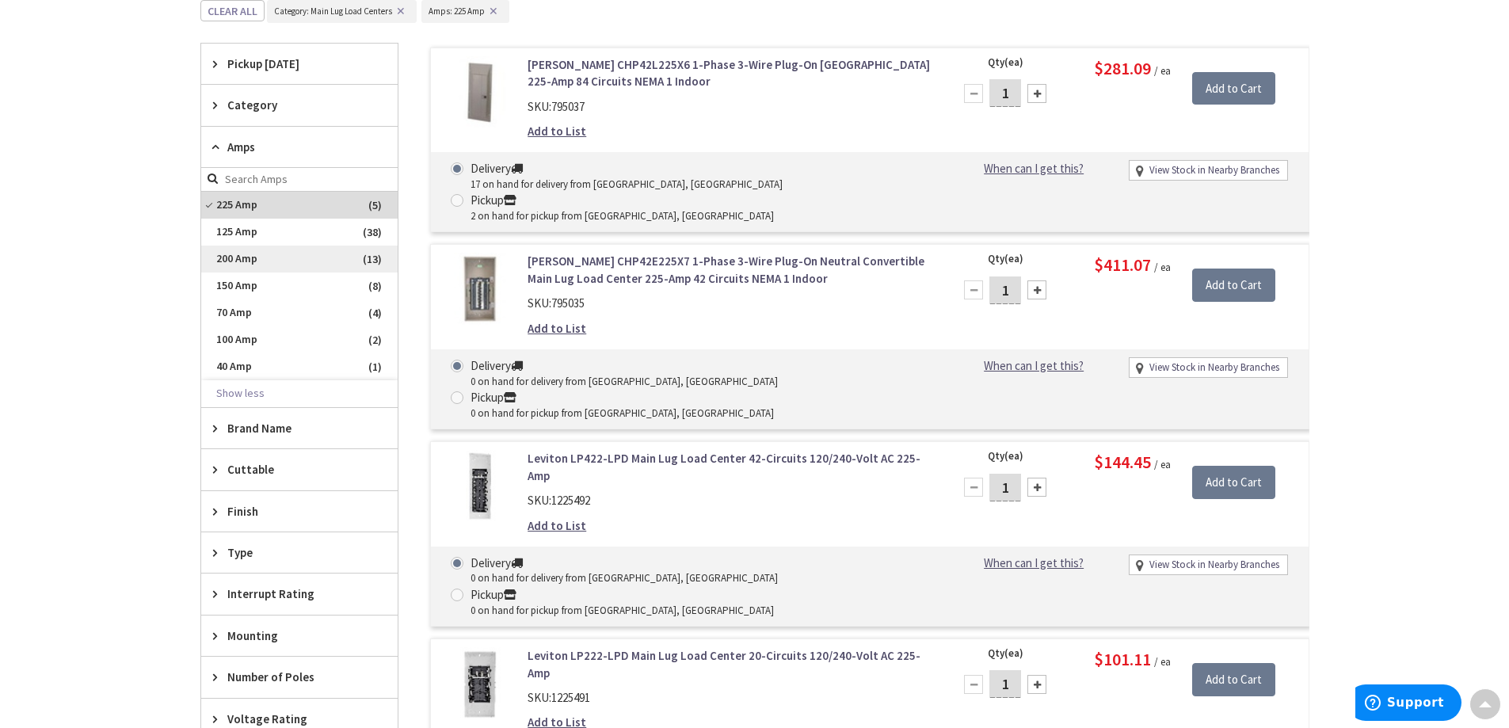
click at [266, 263] on span "200 Amp" at bounding box center [299, 259] width 196 height 27
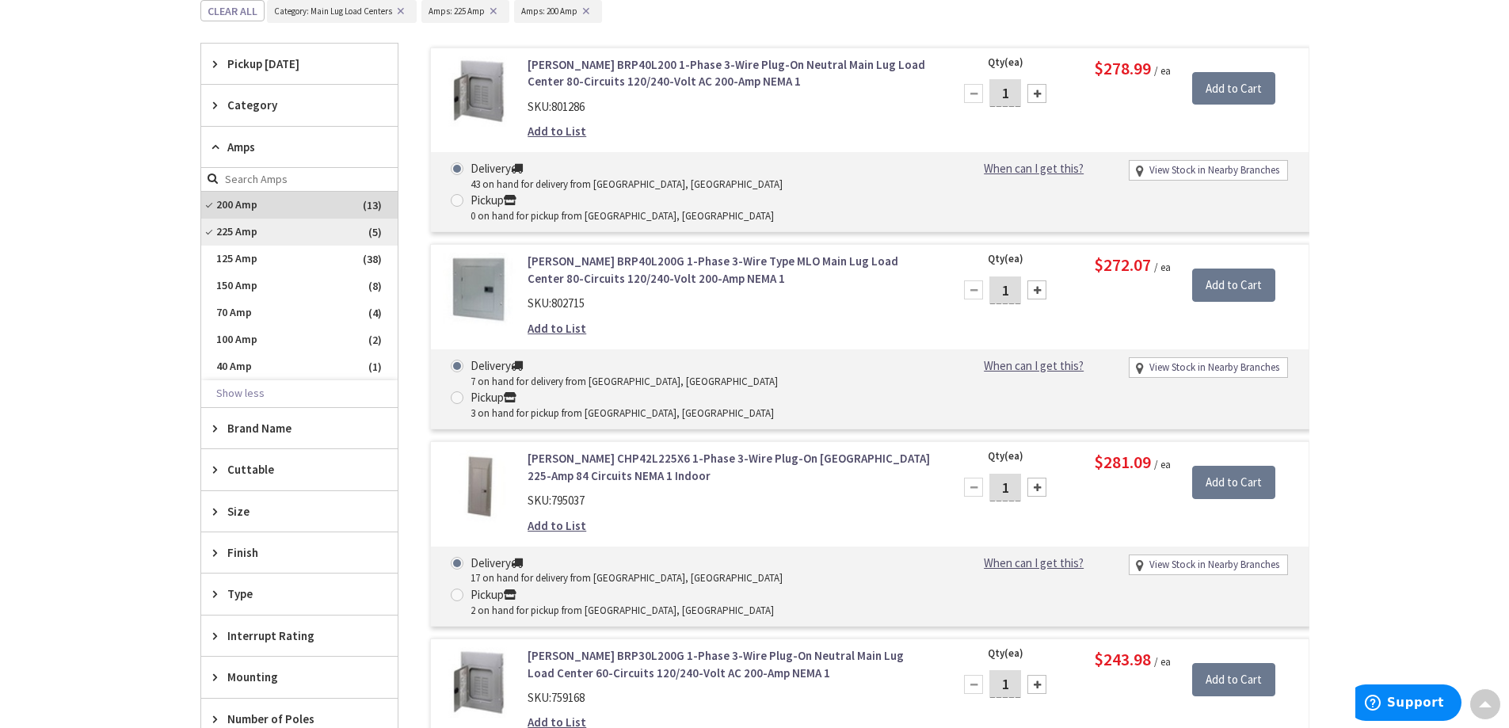
click at [253, 234] on span "225 Amp" at bounding box center [299, 232] width 196 height 27
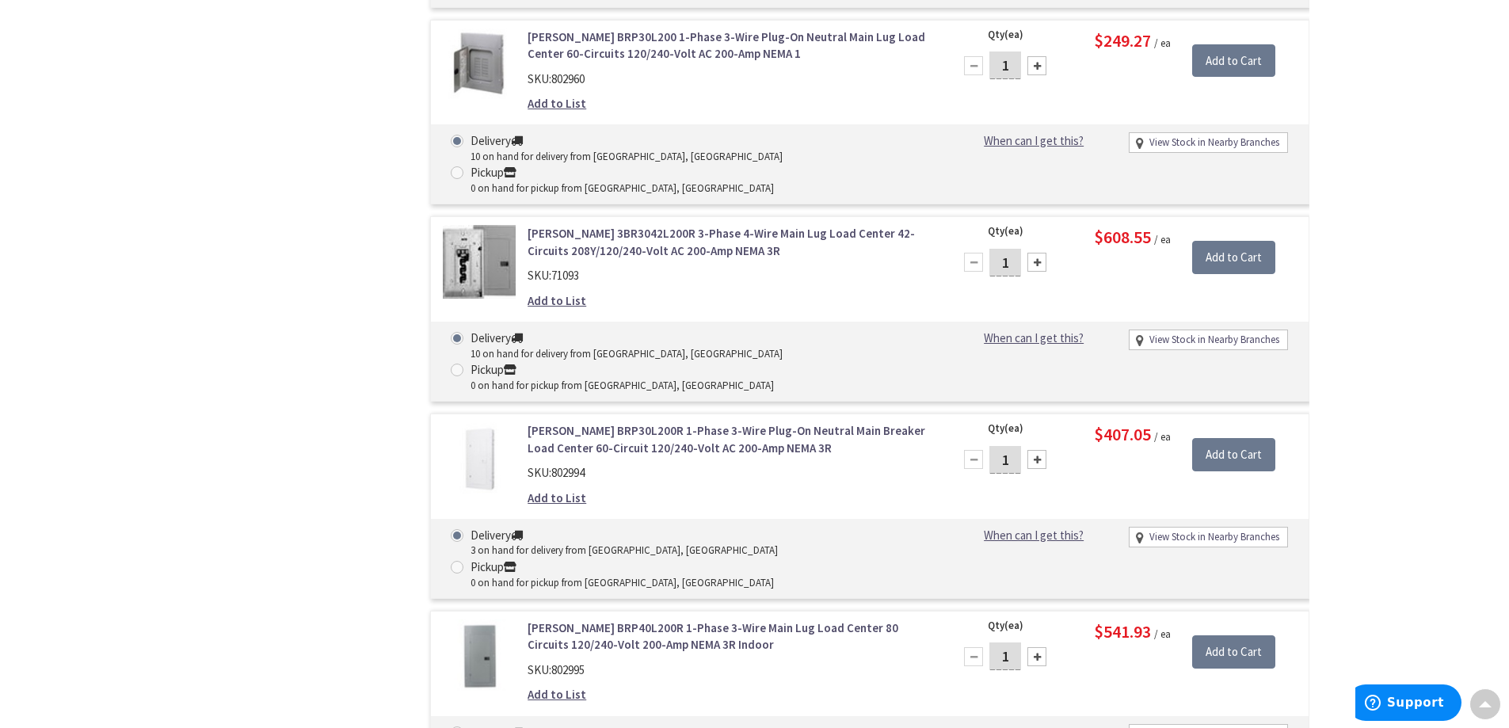
scroll to position [1601, 0]
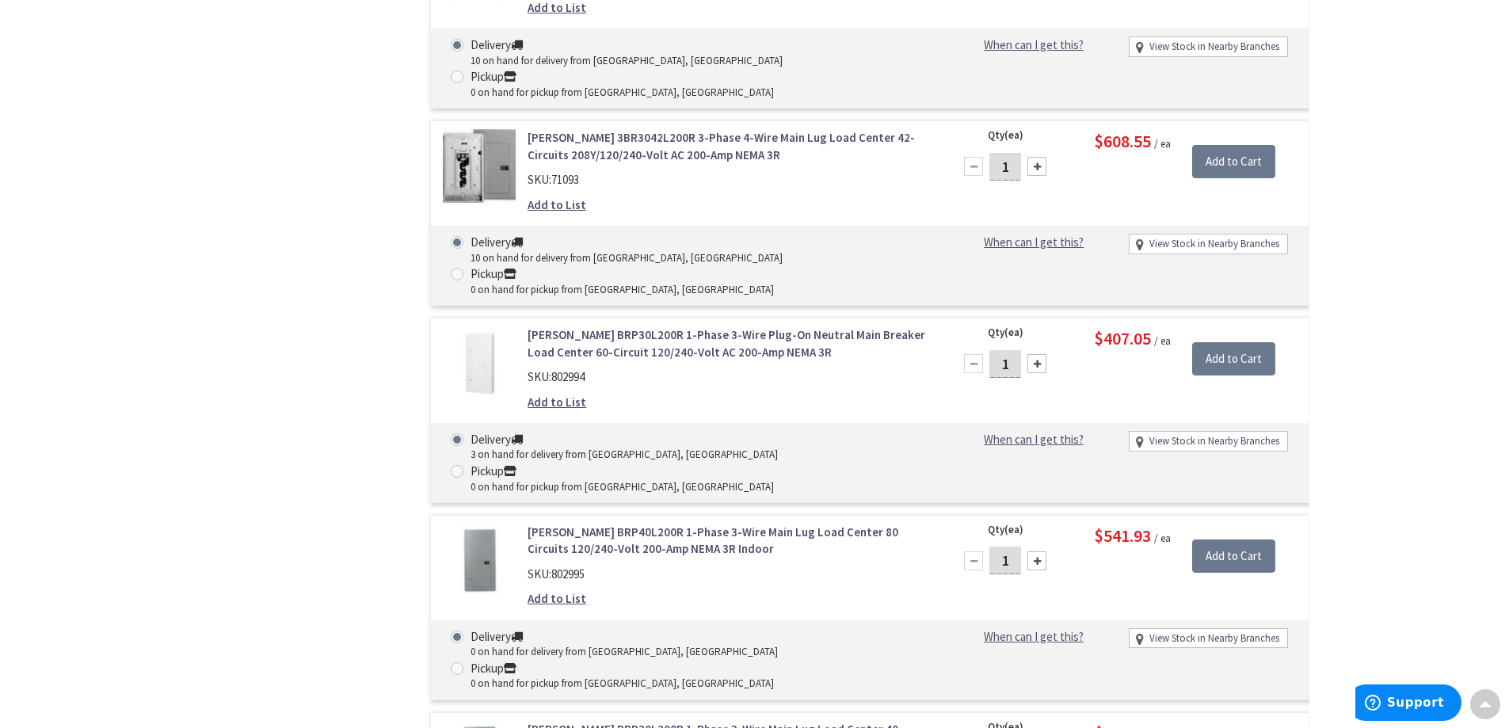
click at [657, 524] on link "[PERSON_NAME] BRP40L200R 1-Phase 3-Wire Main Lug Load Center 80 Circuits 120/24…" at bounding box center [728, 541] width 403 height 34
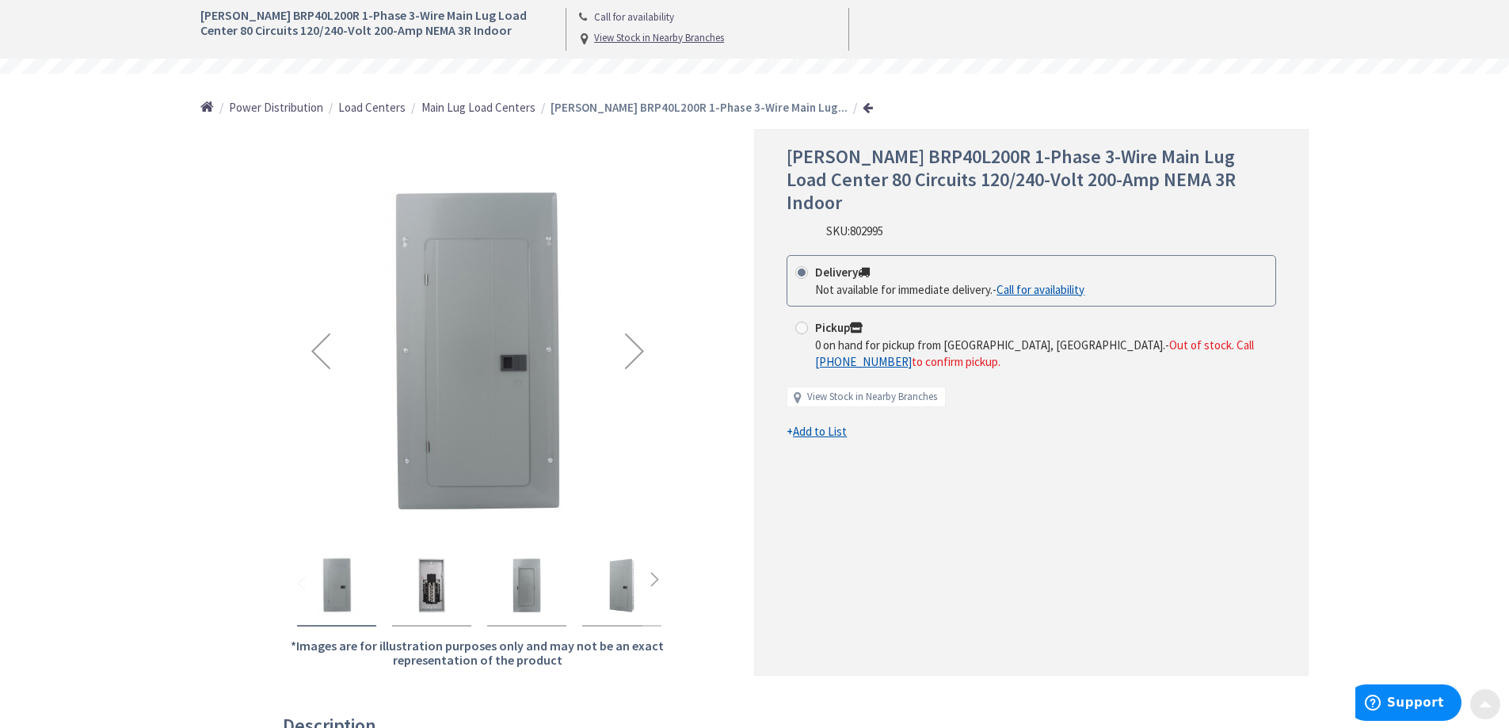
scroll to position [317, 0]
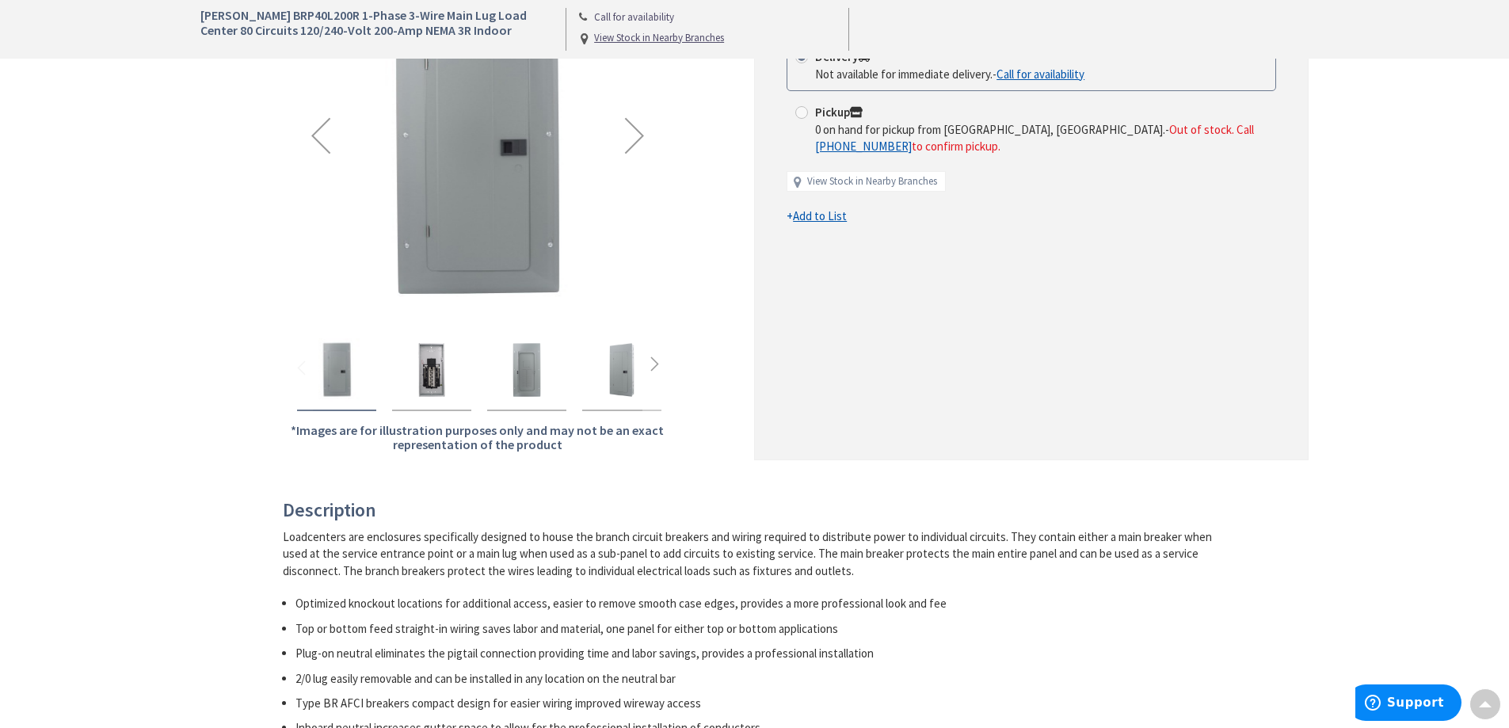
click at [433, 374] on img "Eaton BRP40L200R 1-Phase 3-Wire Main Lug Load Center 80 Circuits 120/240-Volt 2…" at bounding box center [431, 369] width 63 height 63
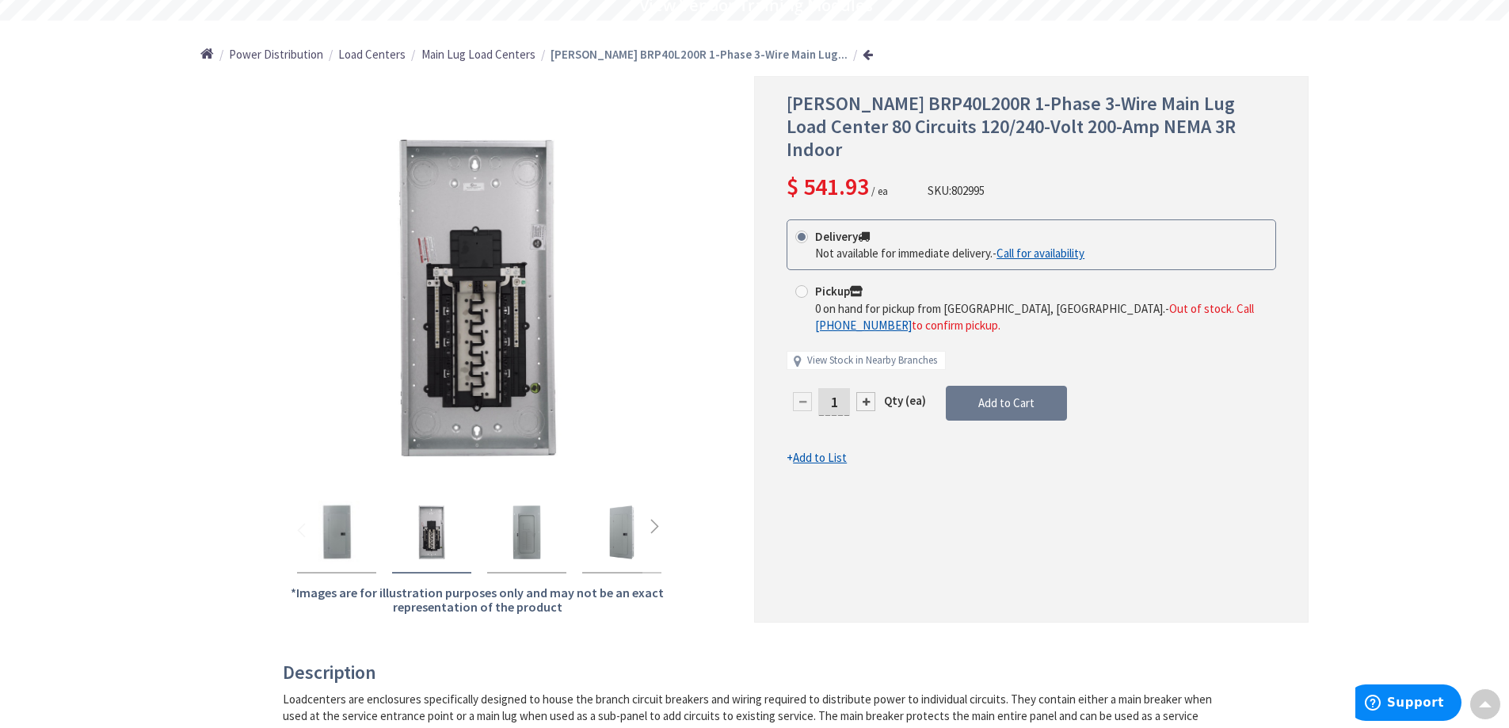
scroll to position [0, 0]
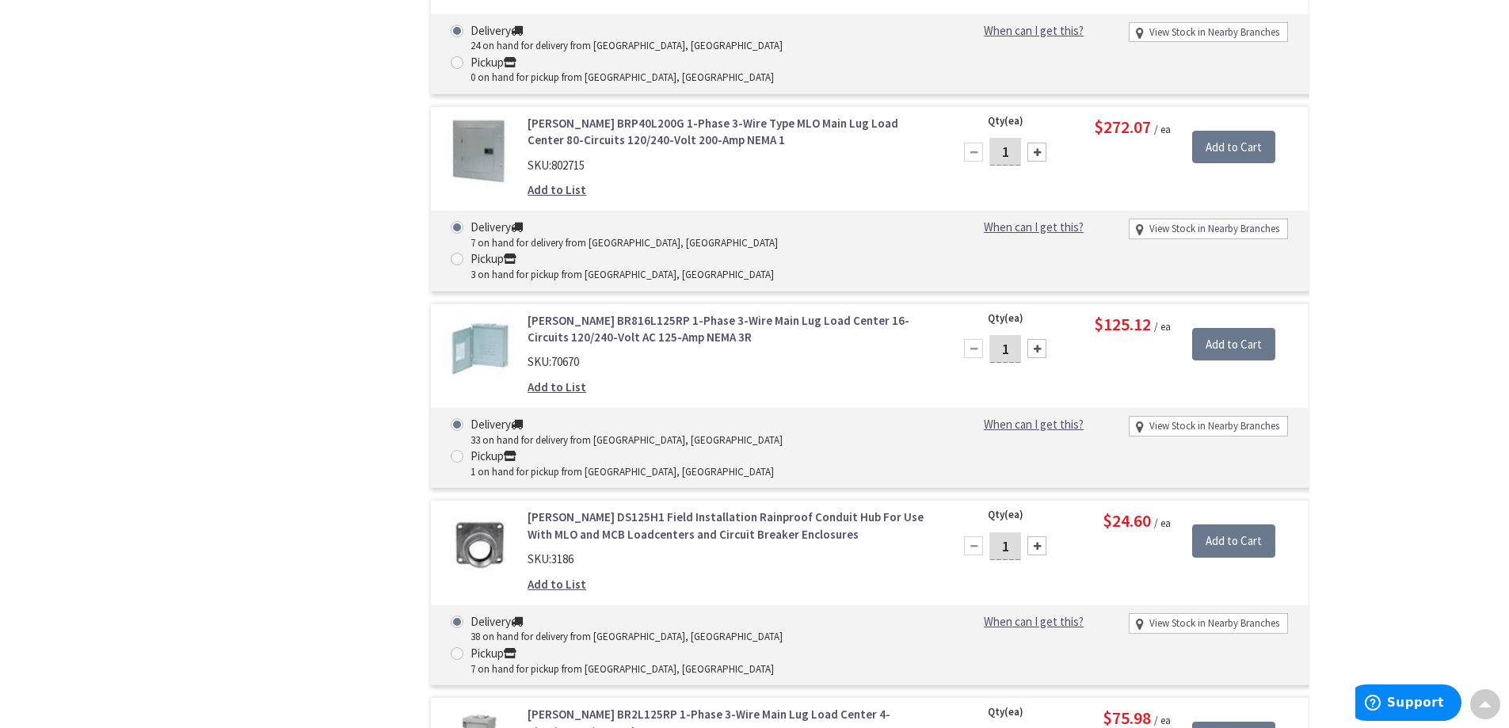
scroll to position [5756, 0]
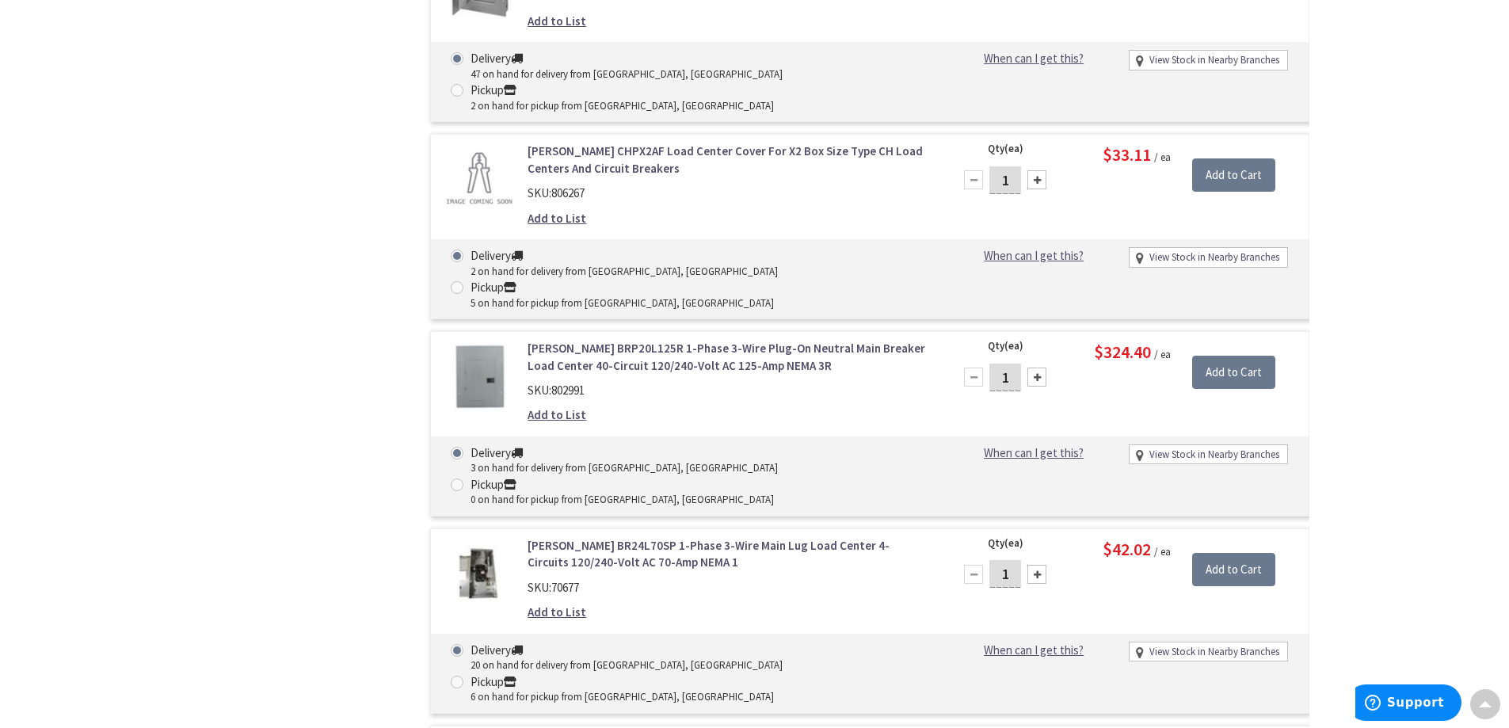
scroll to position [9558, 0]
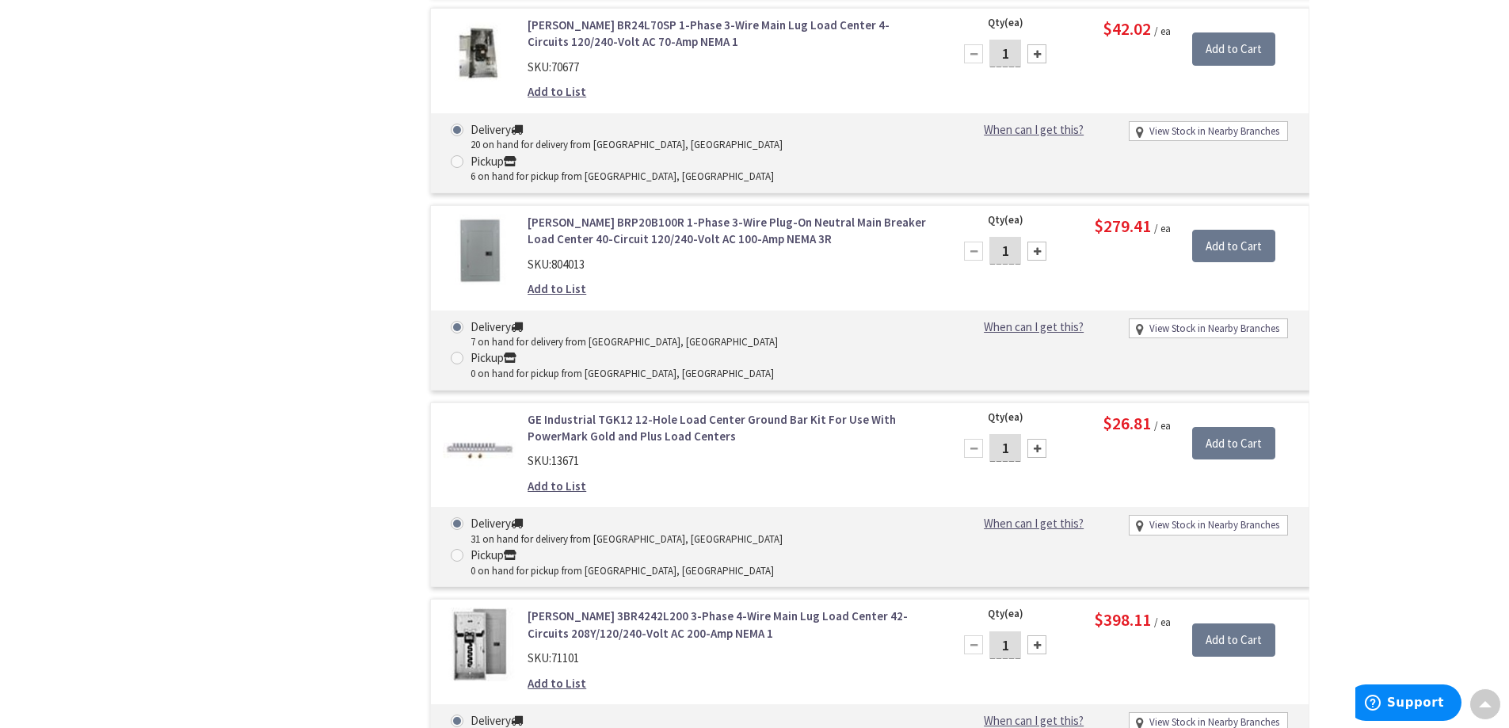
scroll to position [9875, 0]
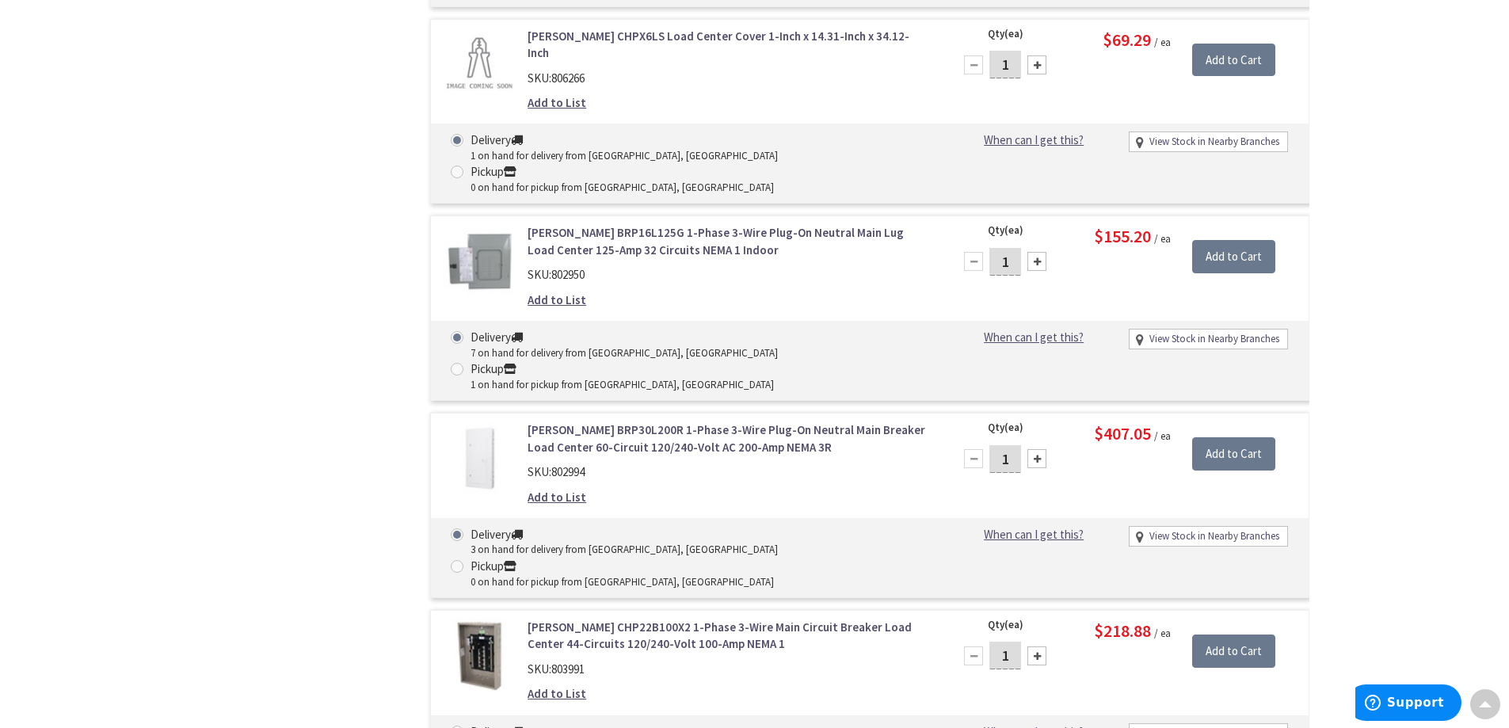
scroll to position [15855, 0]
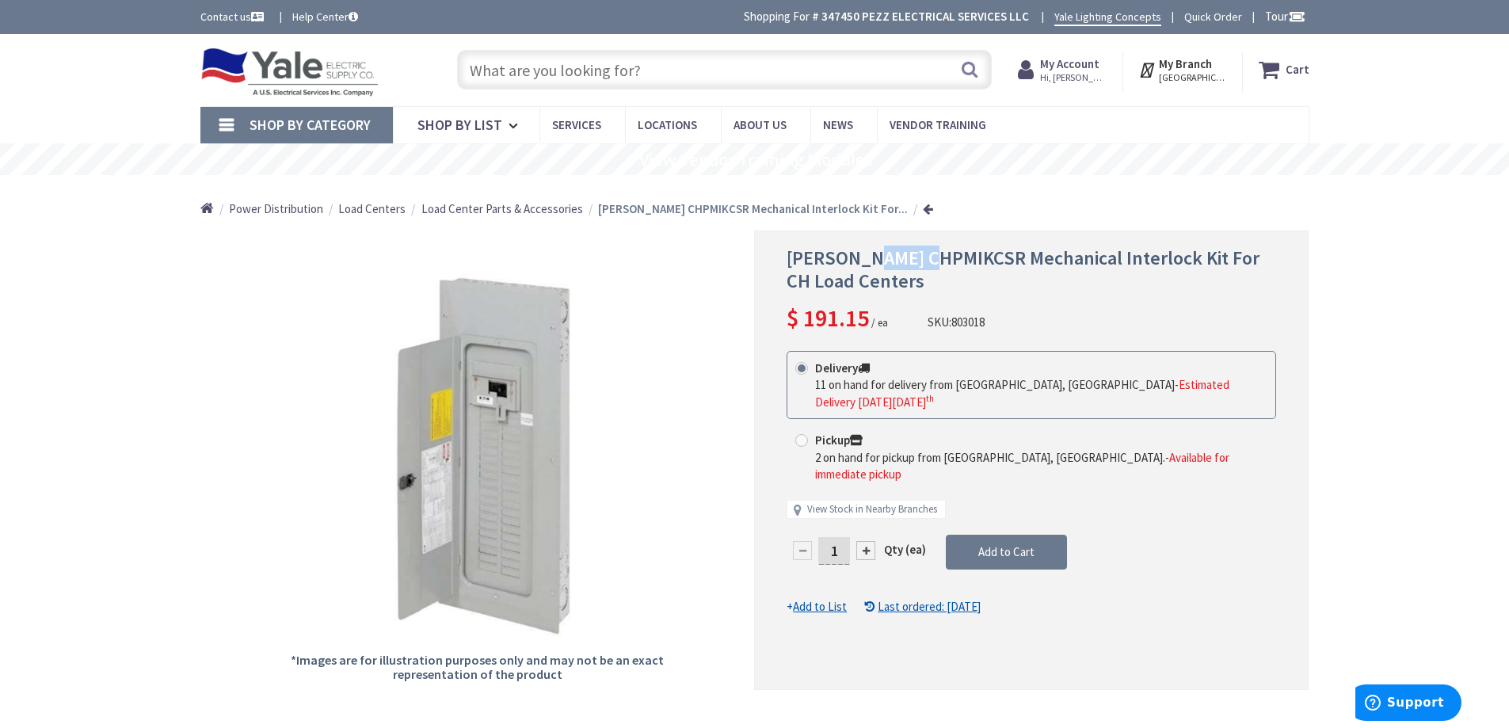
drag, startPoint x: 874, startPoint y: 261, endPoint x: 935, endPoint y: 263, distance: 60.2
click at [935, 263] on span "[PERSON_NAME] CHPMIKCSR Mechanical Interlock Kit For CH Load Centers" at bounding box center [1022, 270] width 473 height 48
copy span "MIKCSR"
click at [598, 59] on input "text" at bounding box center [724, 70] width 535 height 40
paste input "MIKCSR"
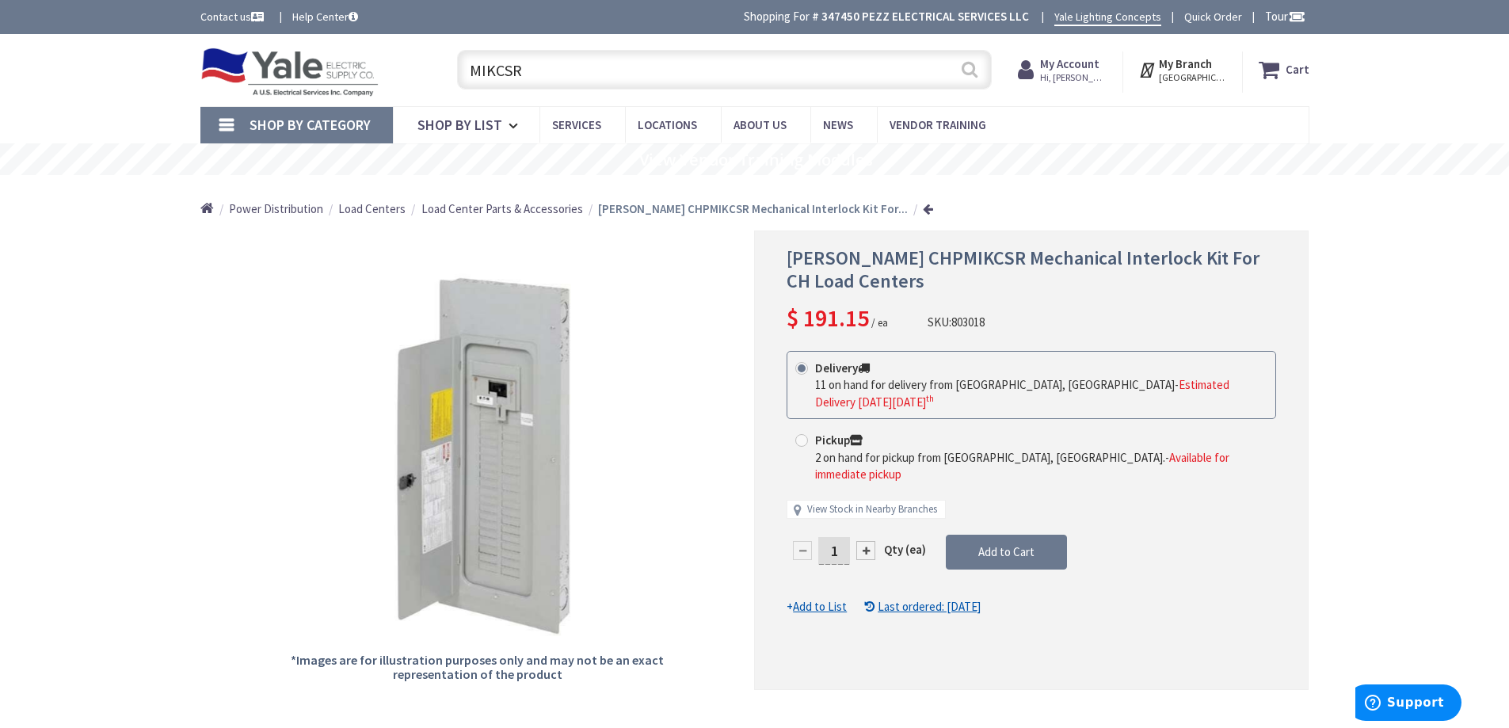
type input "MIKCSR"
click at [973, 70] on button "Search" at bounding box center [969, 69] width 21 height 36
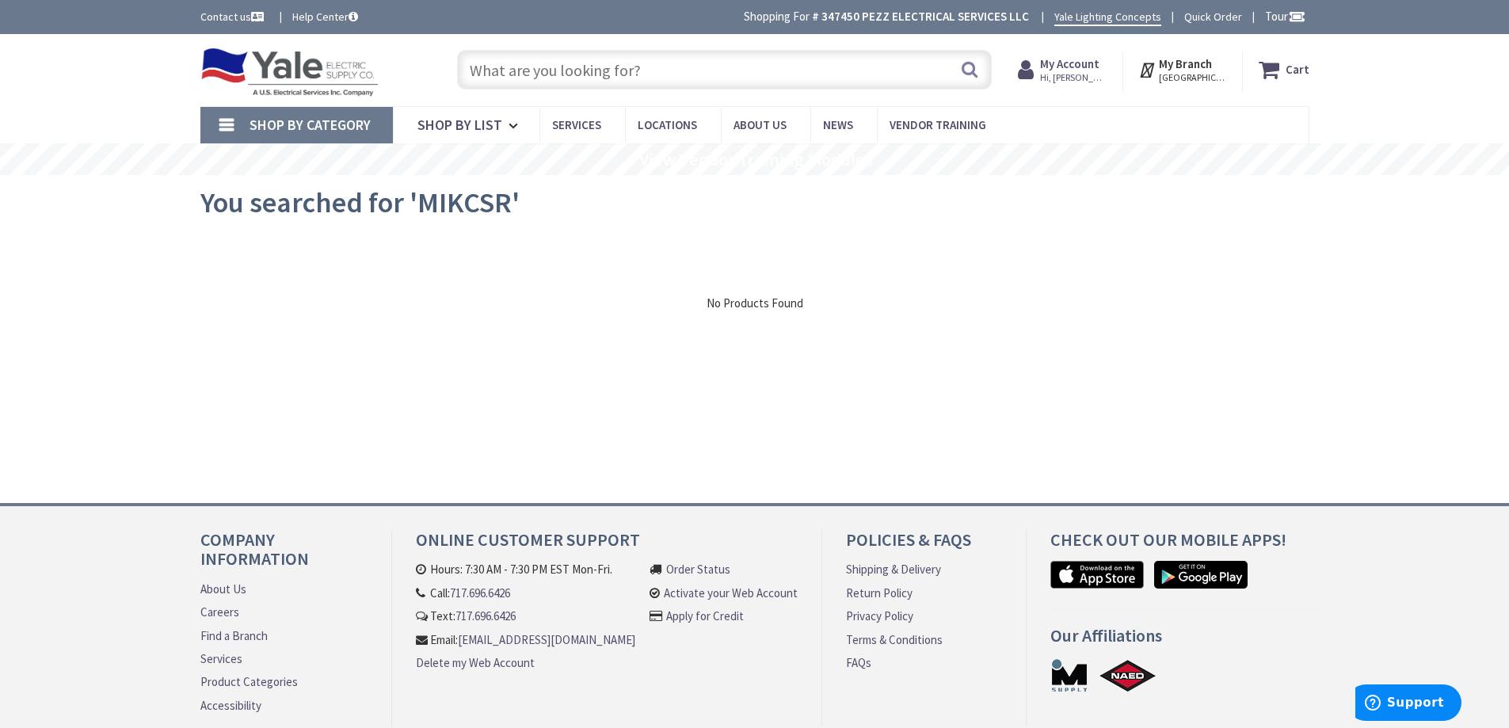
click at [681, 67] on input "text" at bounding box center [724, 70] width 535 height 40
paste input "MIKCSR"
click at [632, 69] on input "MIKCSR" at bounding box center [724, 70] width 535 height 40
type input "MIKCSR"
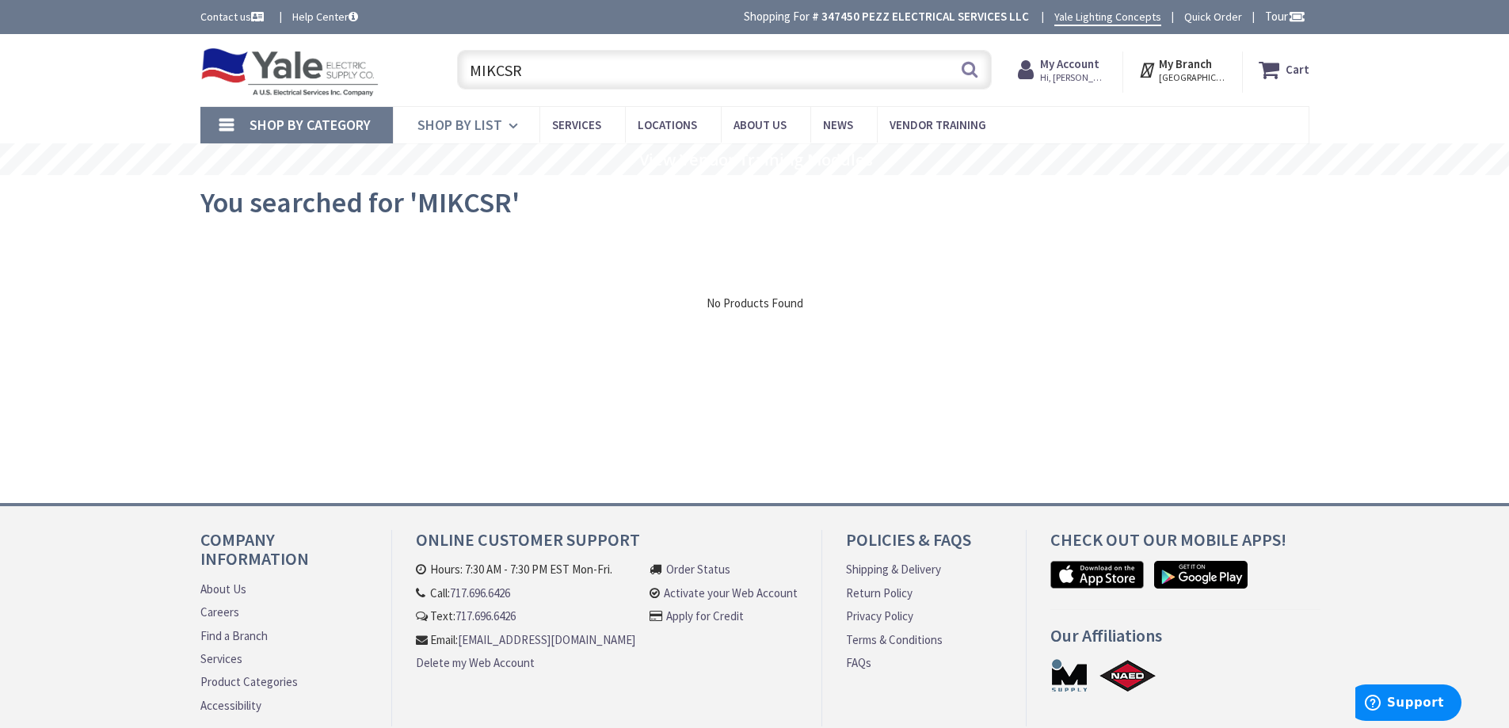
click at [473, 120] on span "Shop By List" at bounding box center [459, 125] width 85 height 18
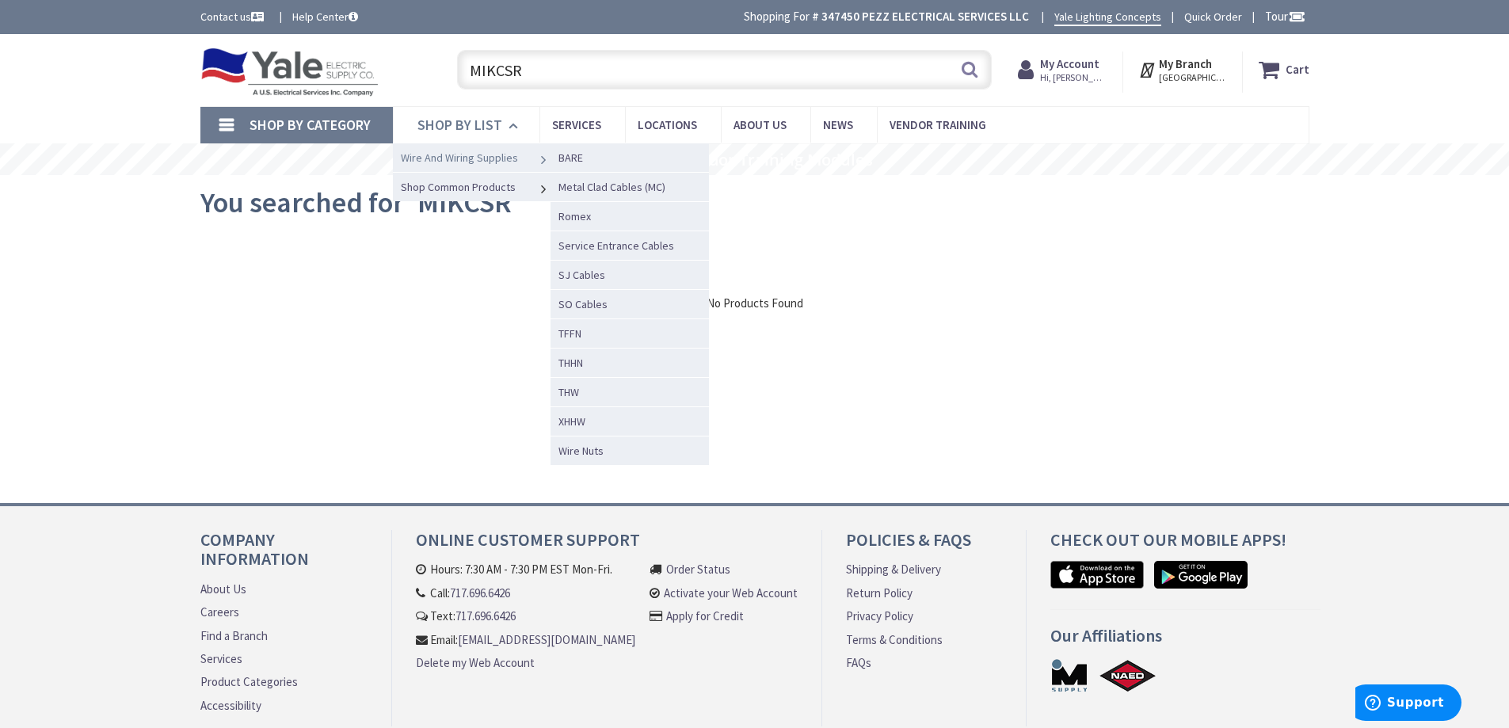
click at [428, 160] on span "Wire And Wiring Supplies" at bounding box center [459, 157] width 117 height 14
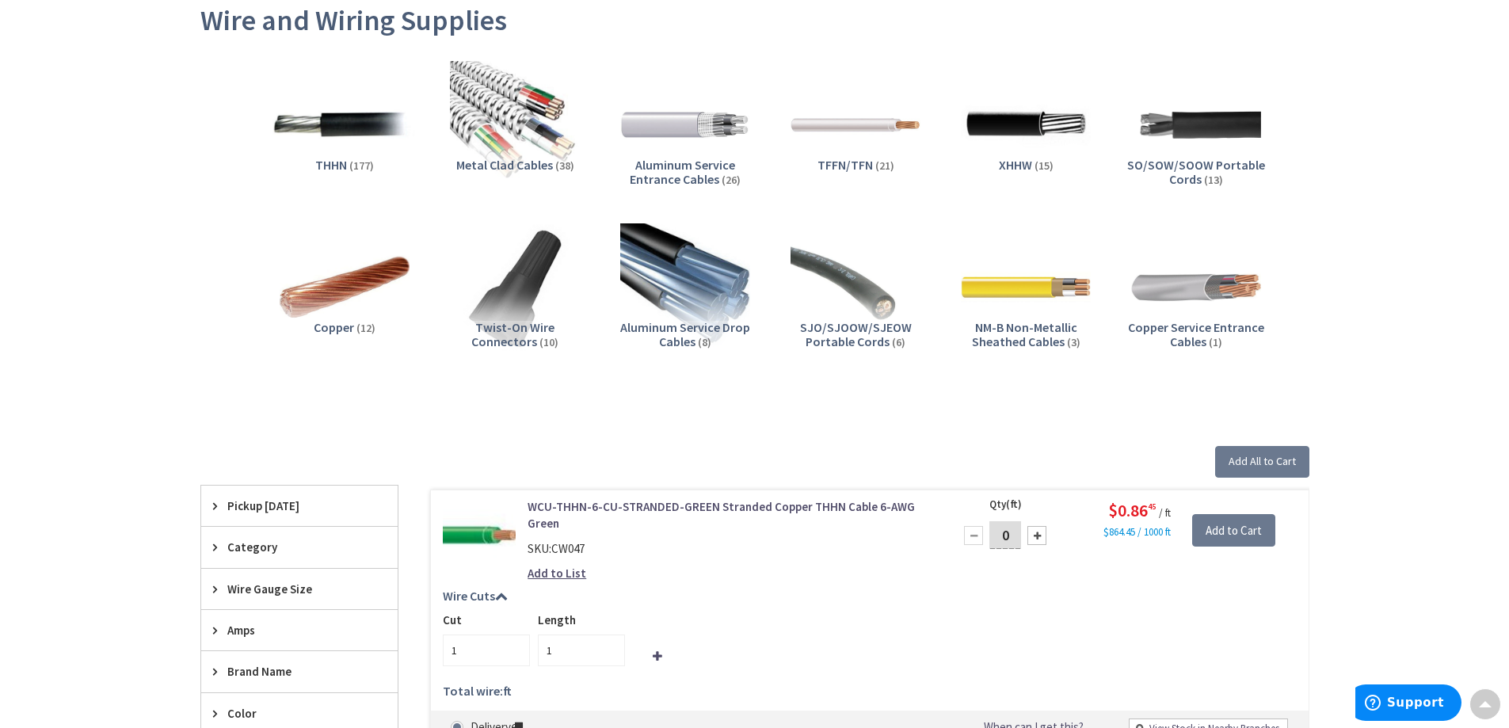
click at [345, 147] on img at bounding box center [343, 124] width 143 height 143
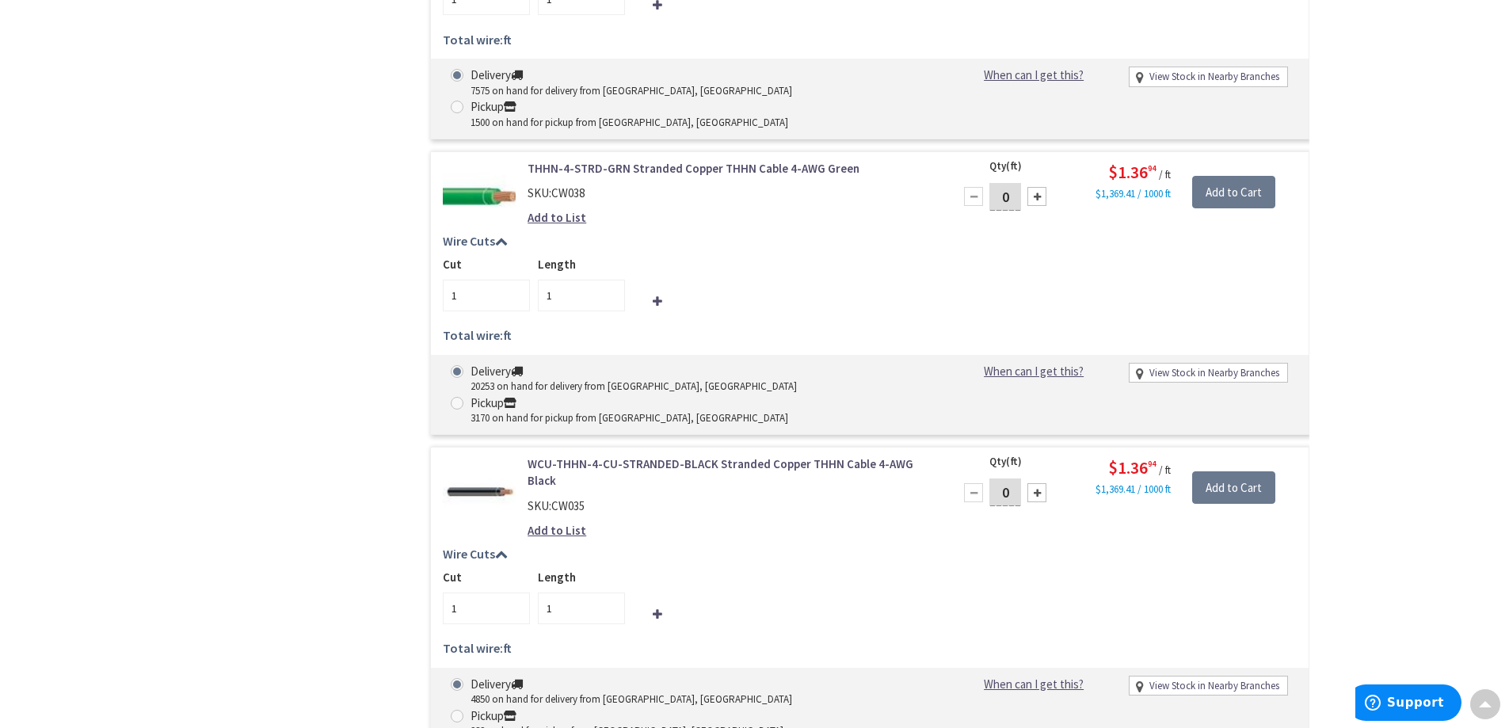
scroll to position [1525, 0]
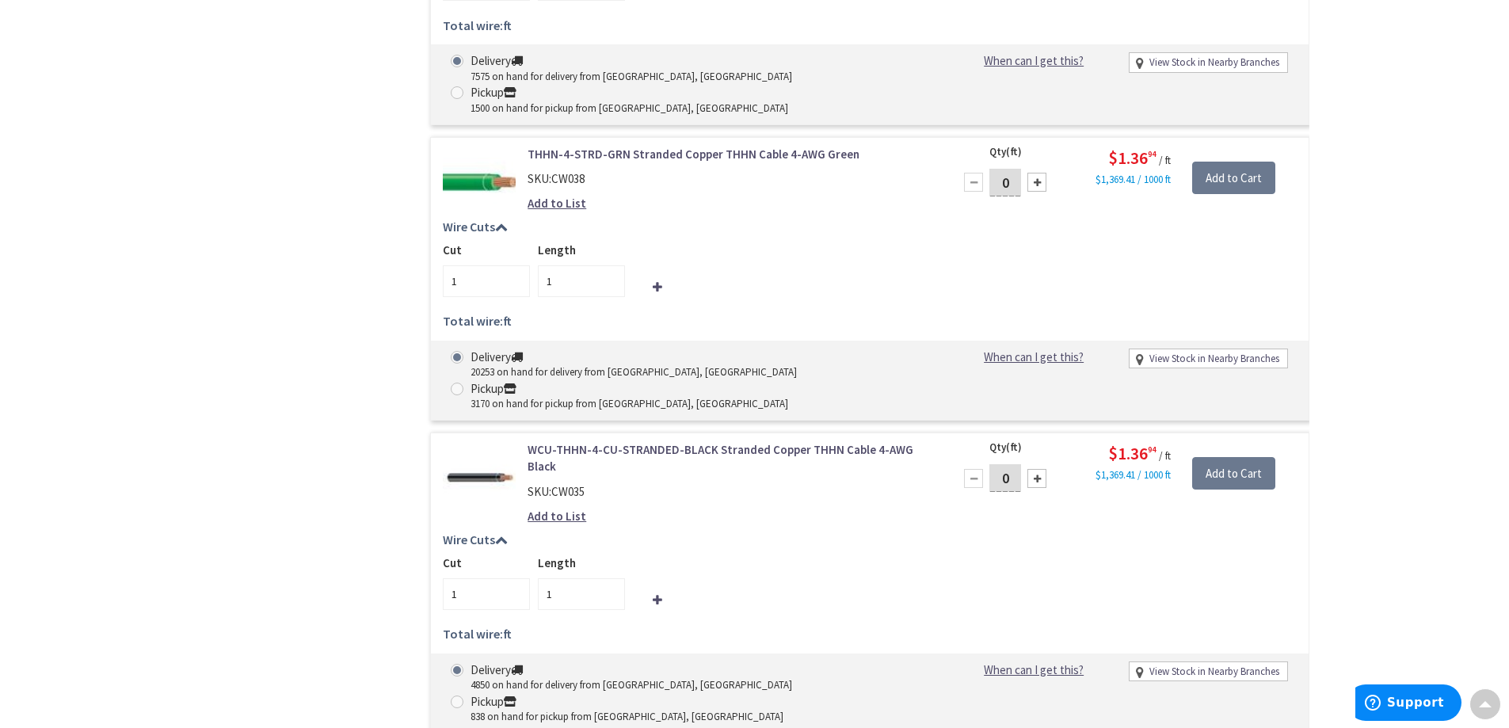
click at [1377, 227] on div "Skip to Content Toggle Nav Search Cart My Cart Close" at bounding box center [754, 551] width 1509 height 4085
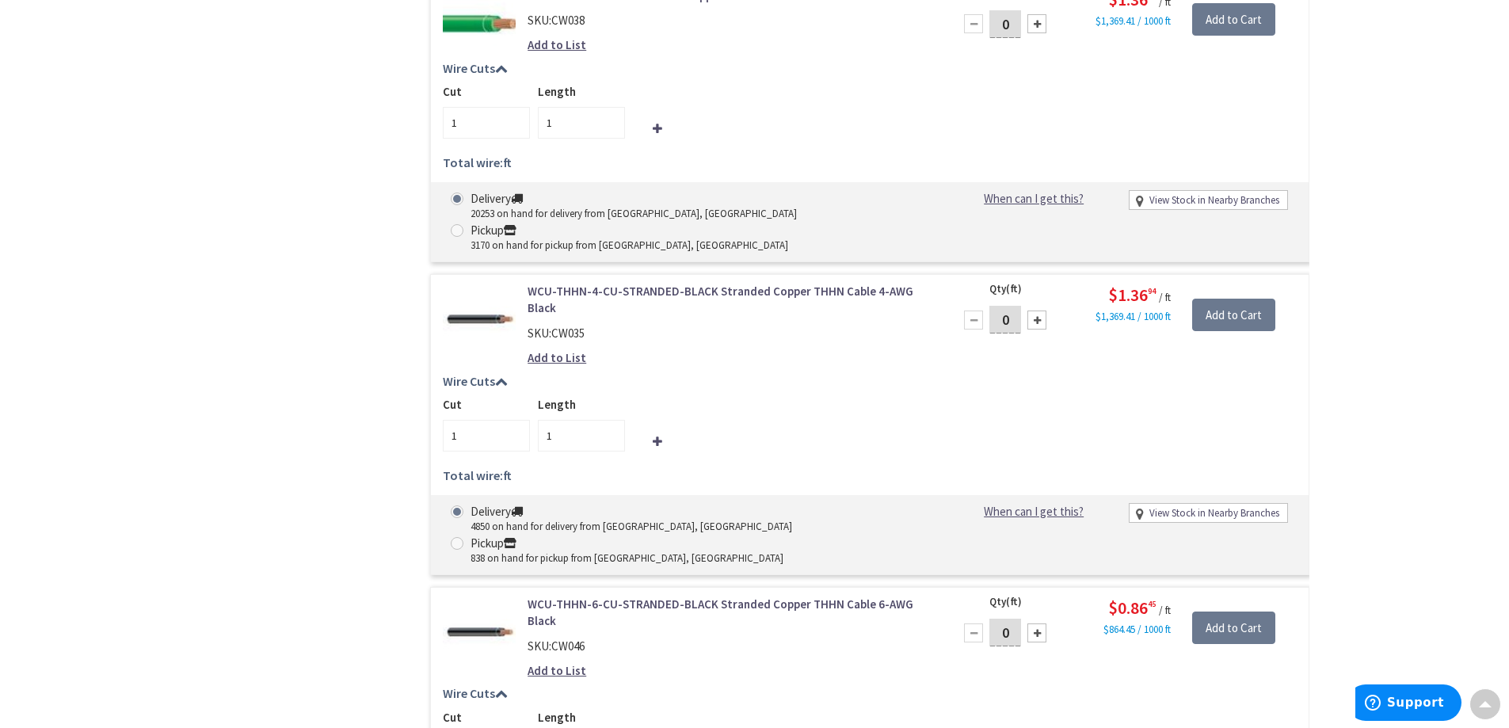
scroll to position [1842, 0]
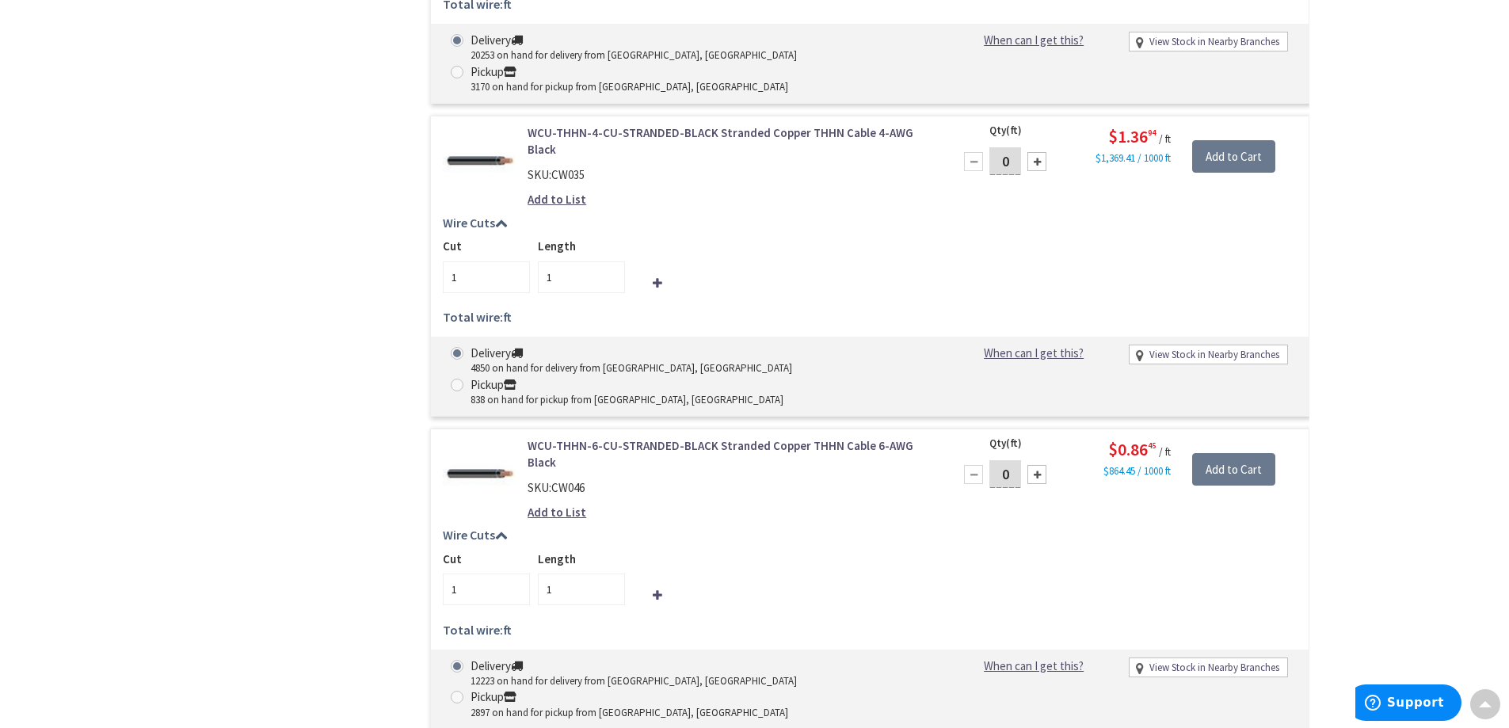
click at [206, 424] on div "Filters 177 items Pickup [DATE] [GEOGRAPHIC_DATA], [GEOGRAPHIC_DATA] (0 mi) (42…" at bounding box center [299, 415] width 198 height 3042
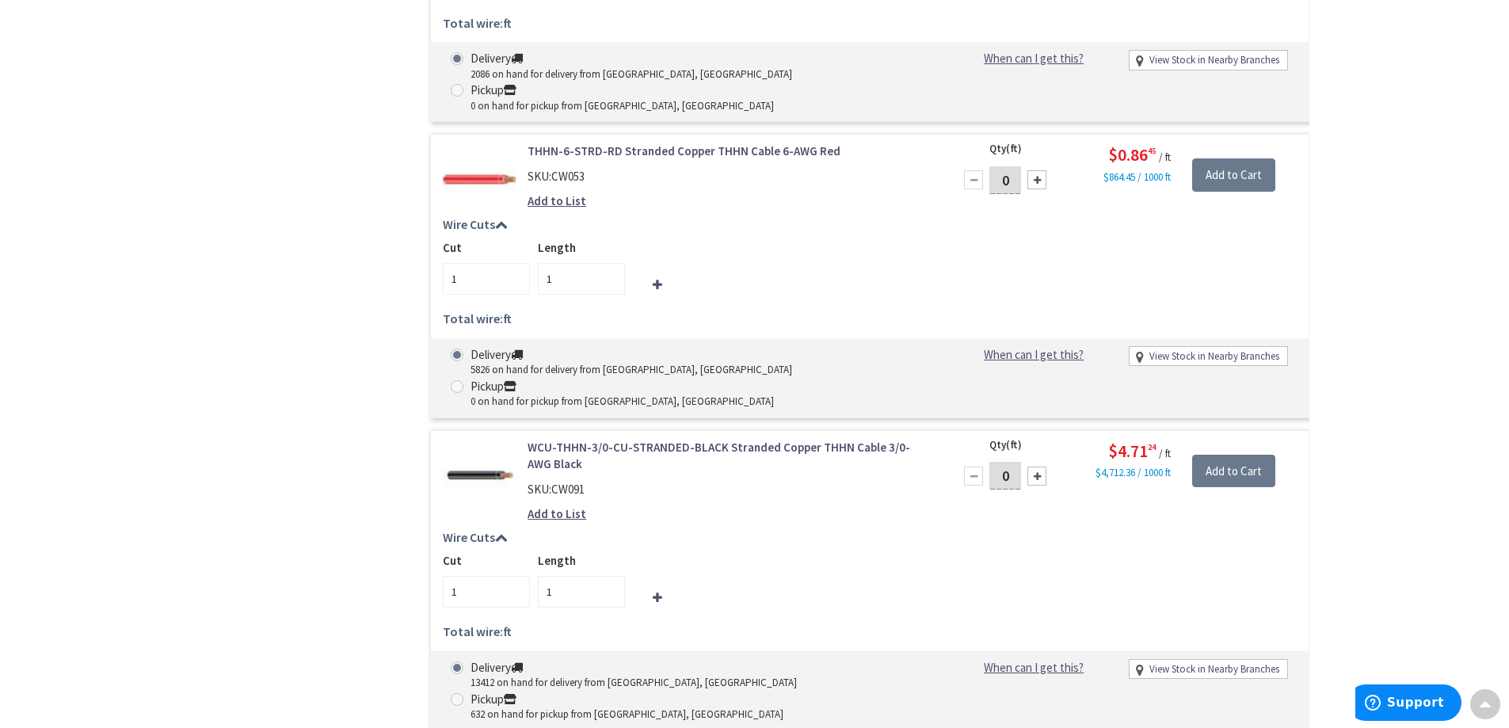
scroll to position [3268, 0]
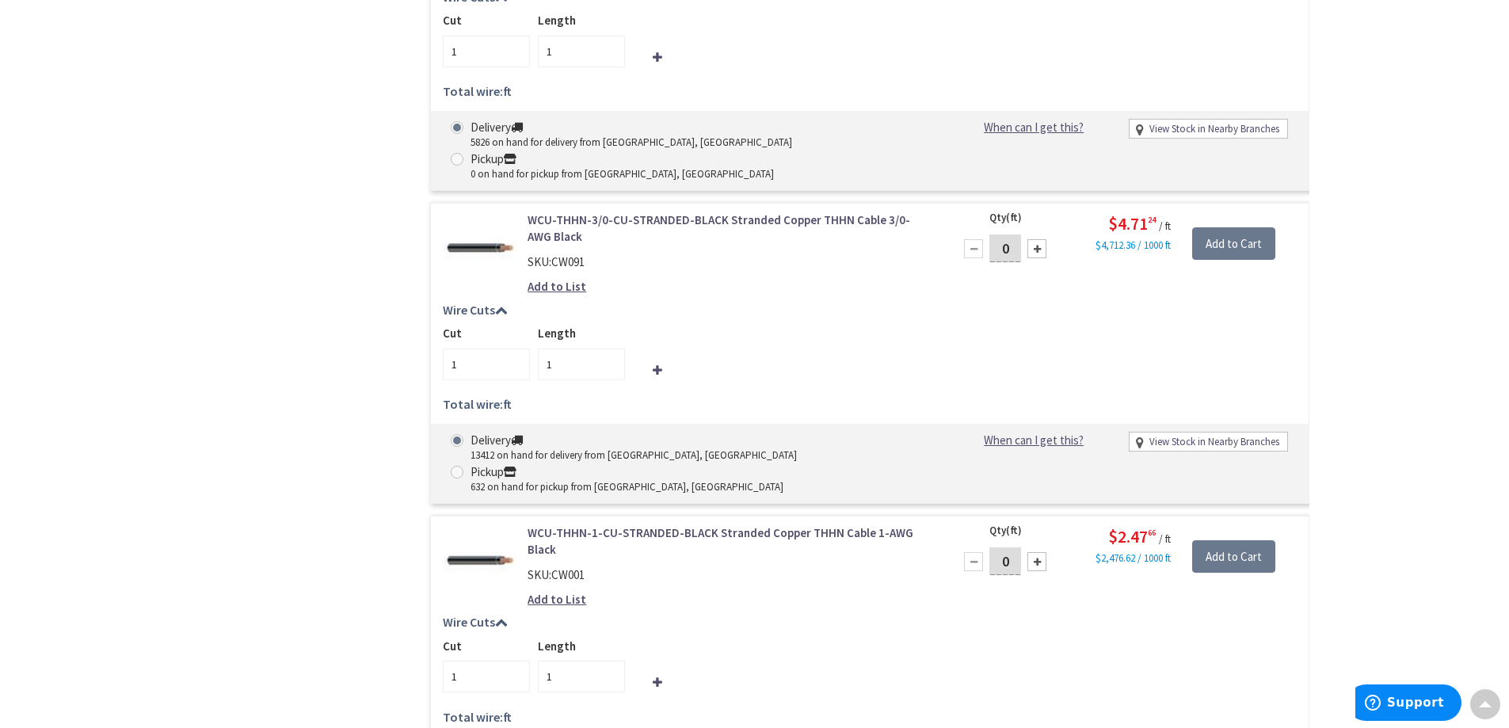
drag, startPoint x: 349, startPoint y: 445, endPoint x: 341, endPoint y: 402, distance: 43.5
drag, startPoint x: 360, startPoint y: 367, endPoint x: 412, endPoint y: 6, distance: 365.6
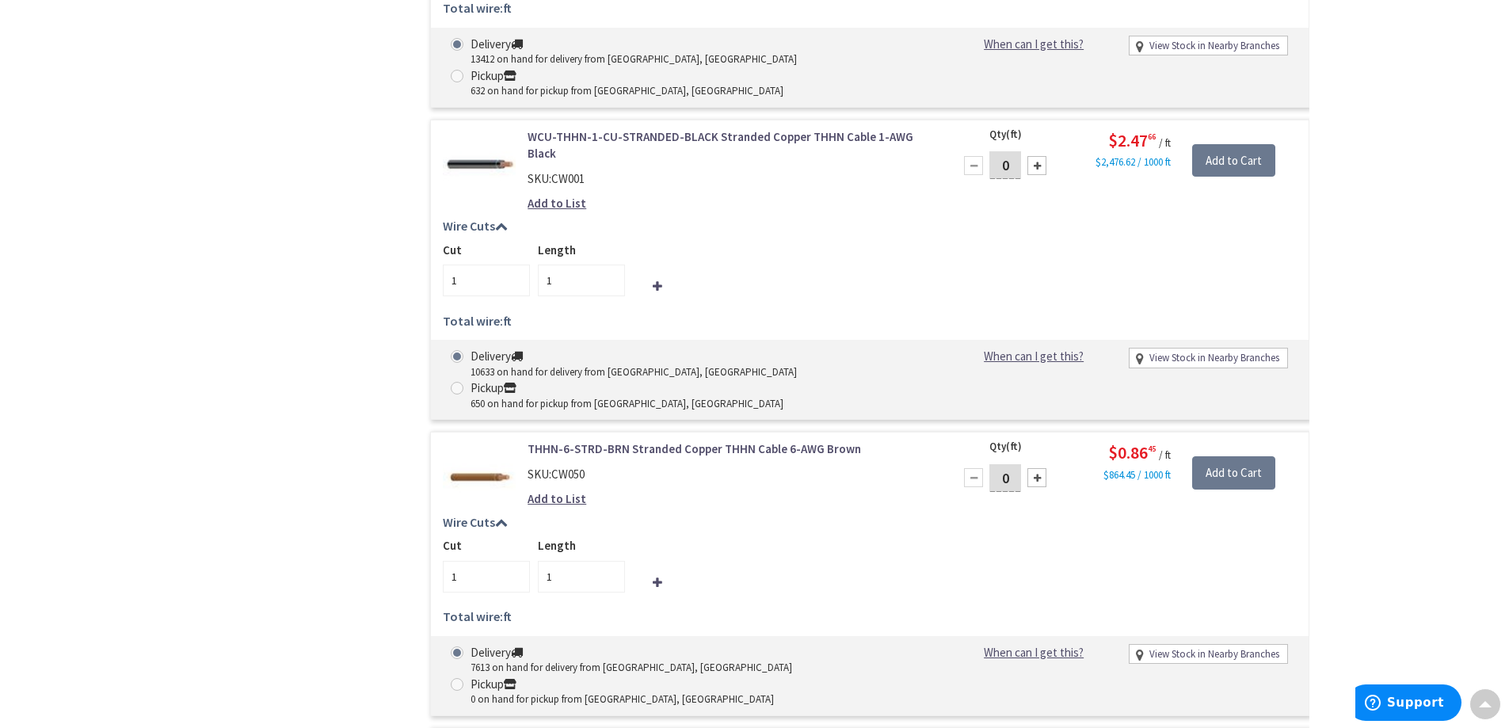
drag, startPoint x: 396, startPoint y: 241, endPoint x: 411, endPoint y: 215, distance: 30.2
